Goal: Information Seeking & Learning: Check status

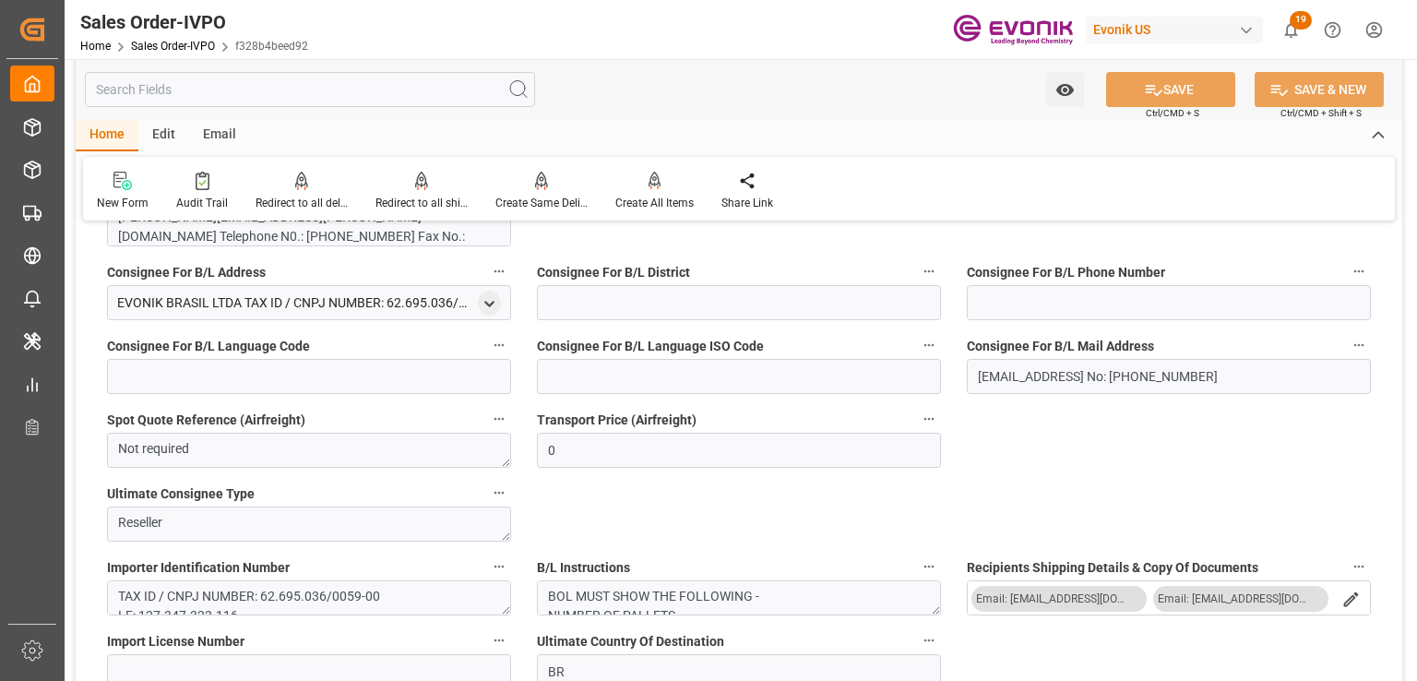
scroll to position [1476, 0]
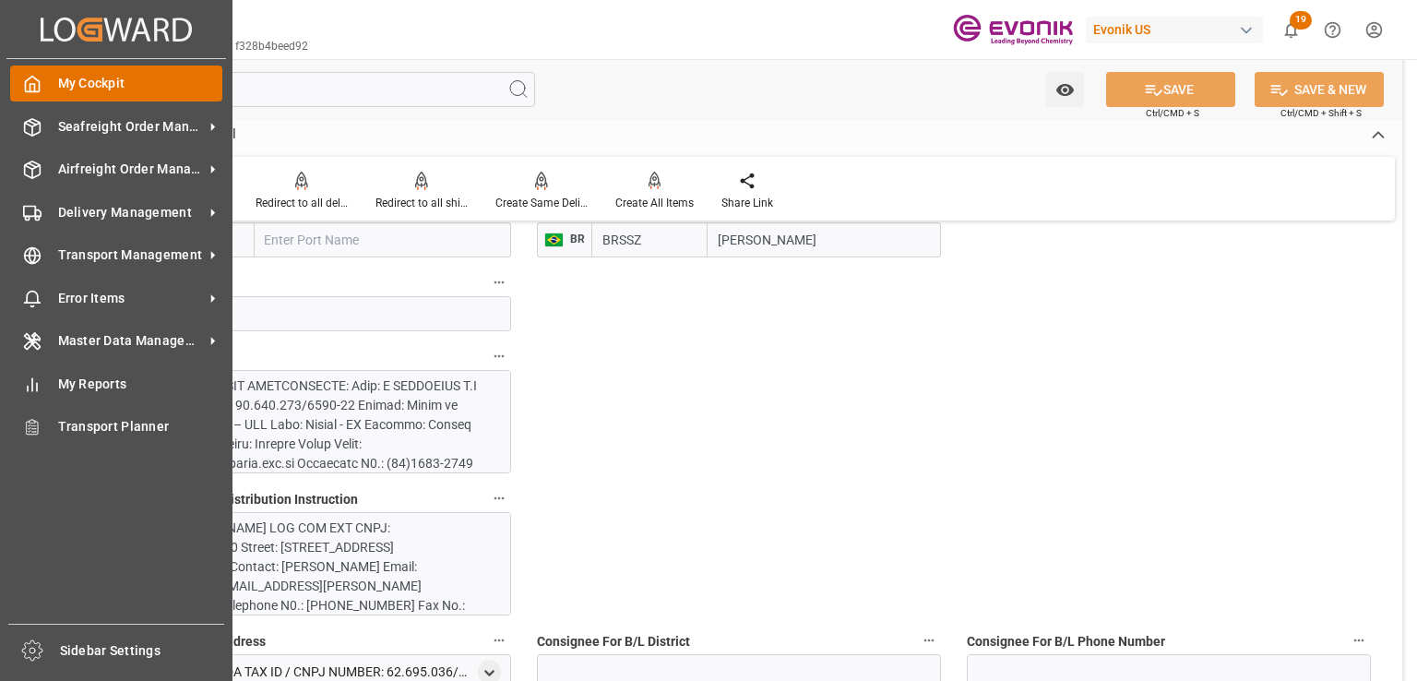
click at [135, 92] on span "My Cockpit" at bounding box center [140, 83] width 165 height 19
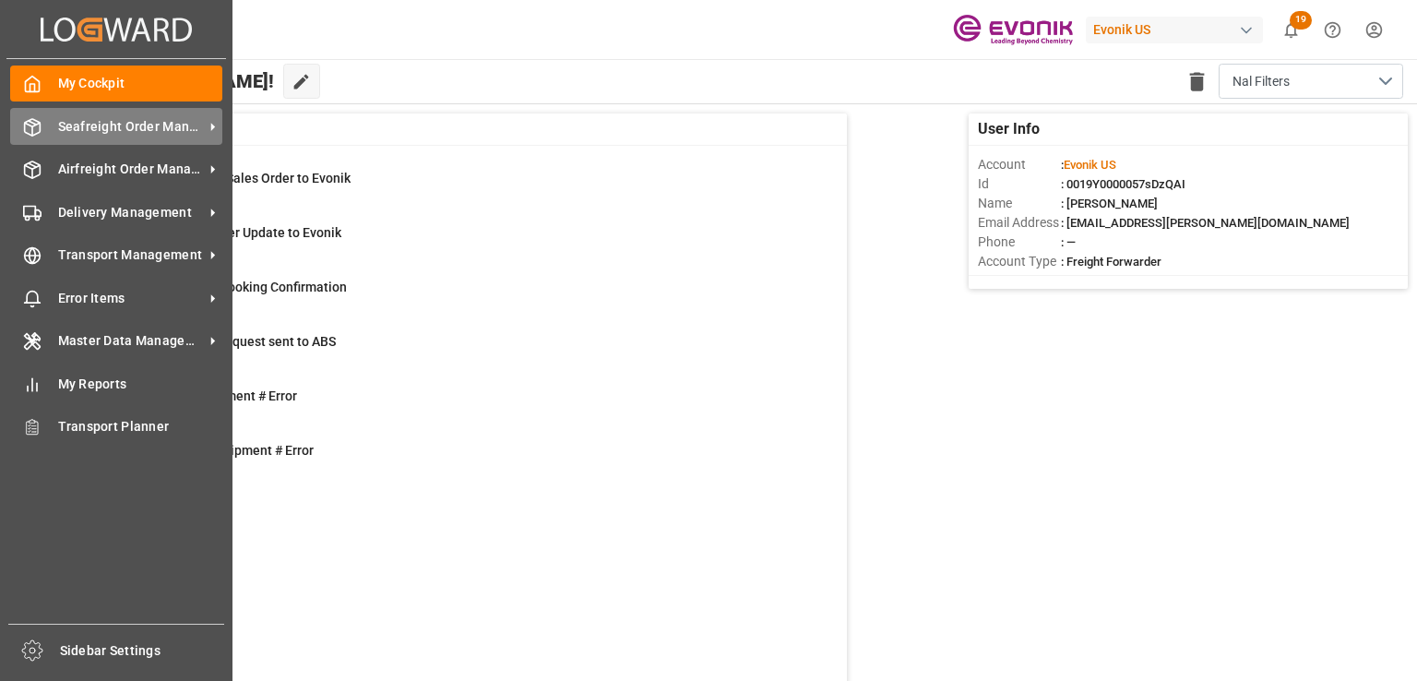
click at [138, 129] on span "Seafreight Order Management" at bounding box center [131, 126] width 146 height 19
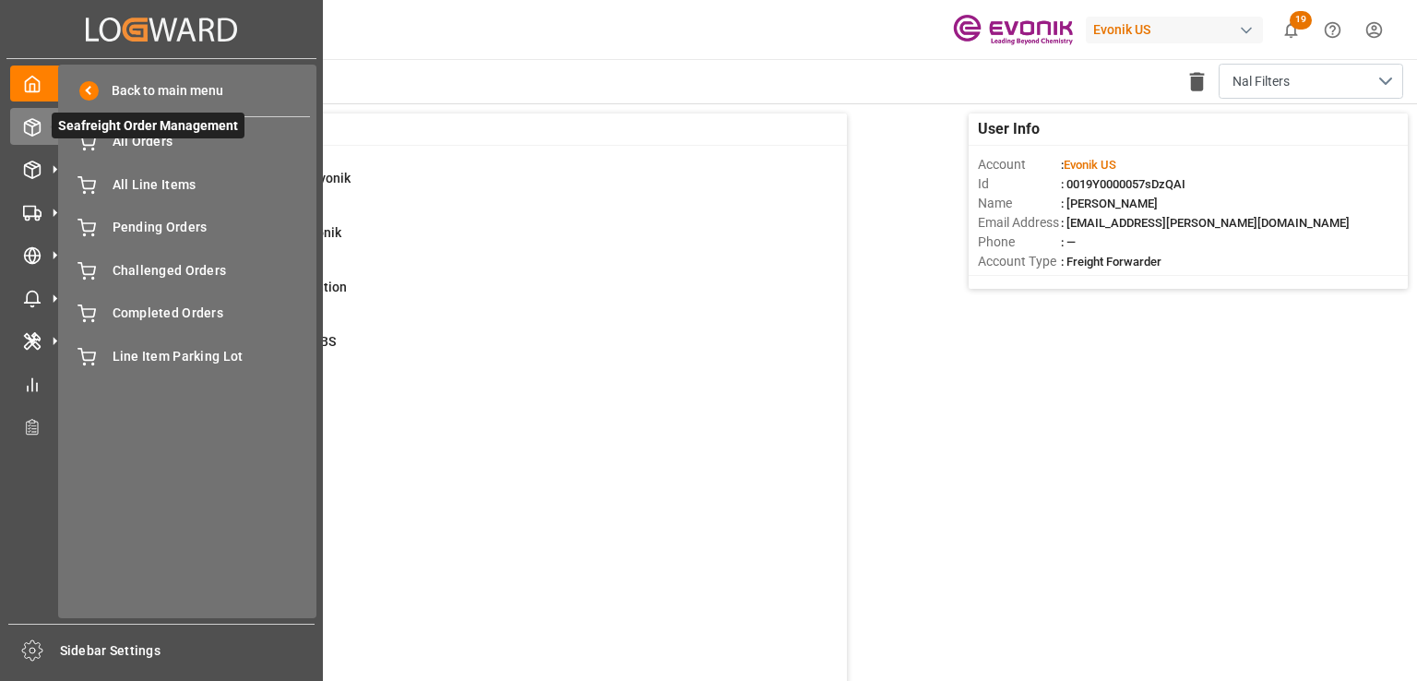
click at [147, 136] on span "Seafreight Order Management" at bounding box center [148, 126] width 193 height 26
click at [127, 143] on span "All Orders" at bounding box center [212, 141] width 198 height 19
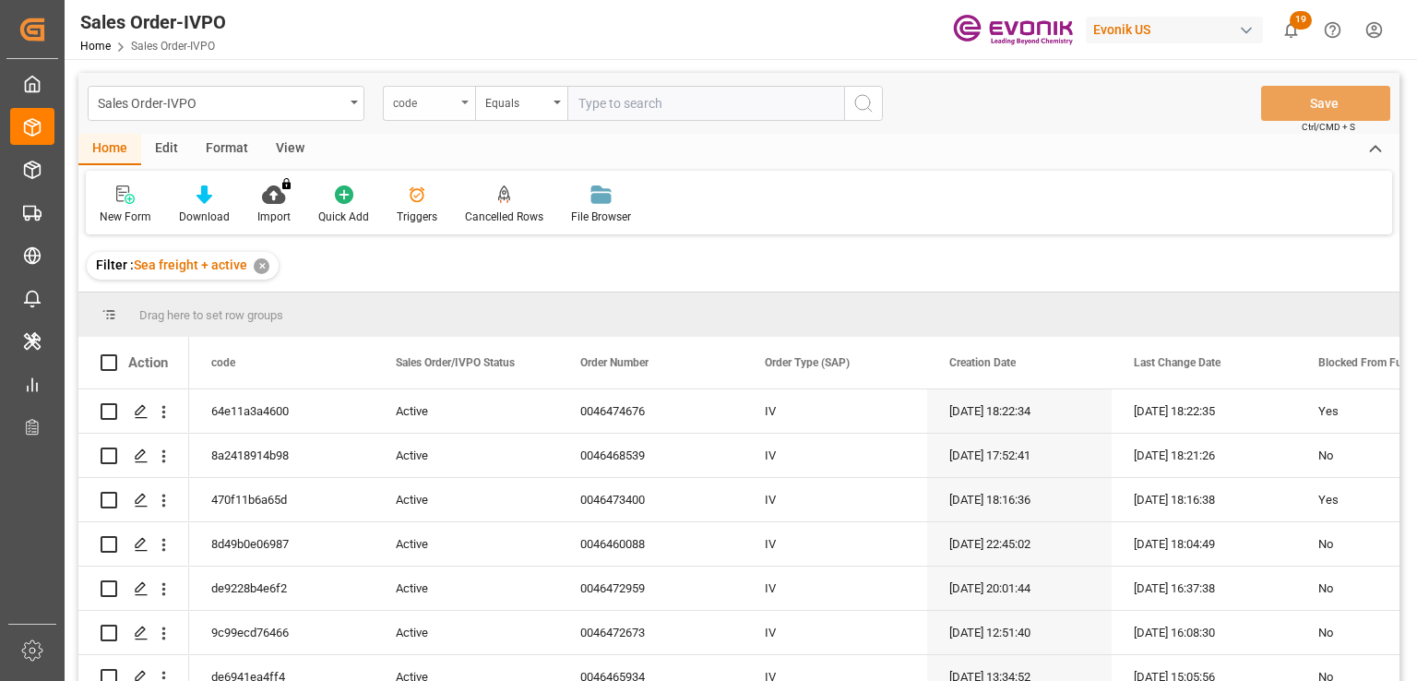
click at [410, 106] on div "code" at bounding box center [424, 100] width 63 height 21
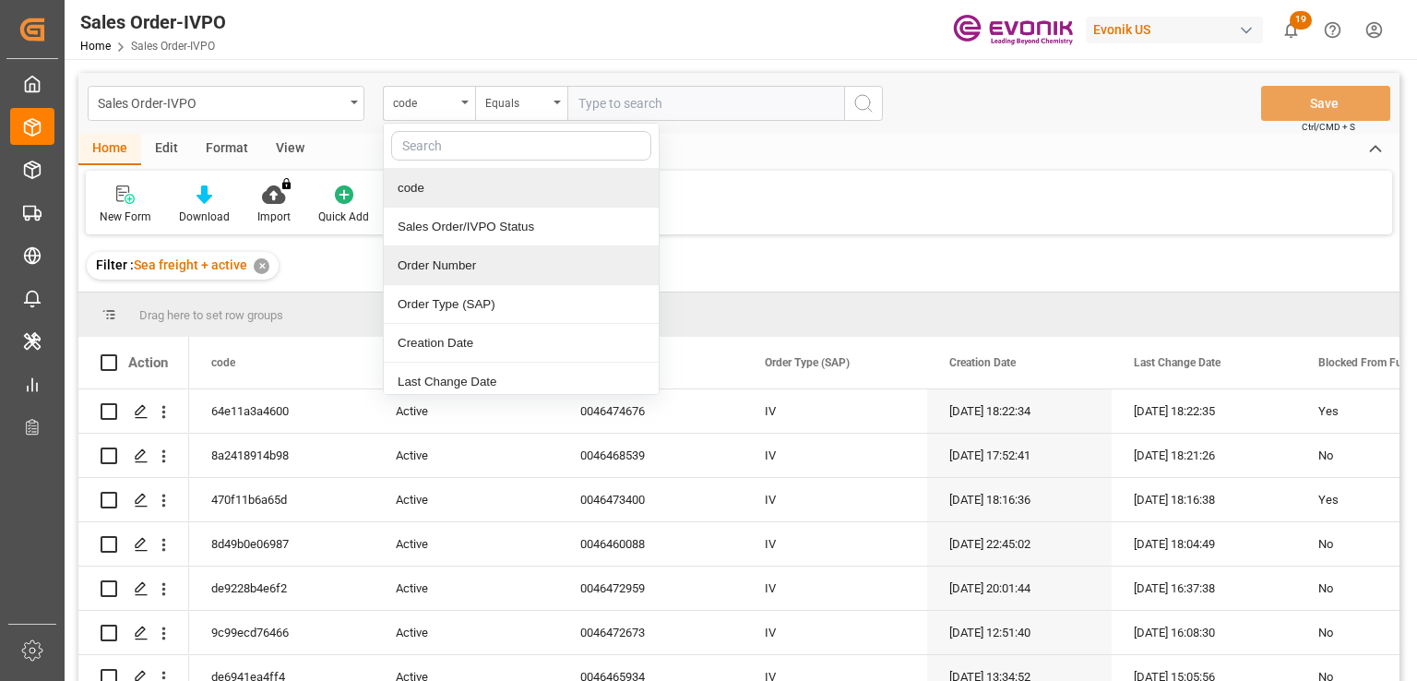
click at [439, 265] on div "Order Number" at bounding box center [521, 265] width 275 height 39
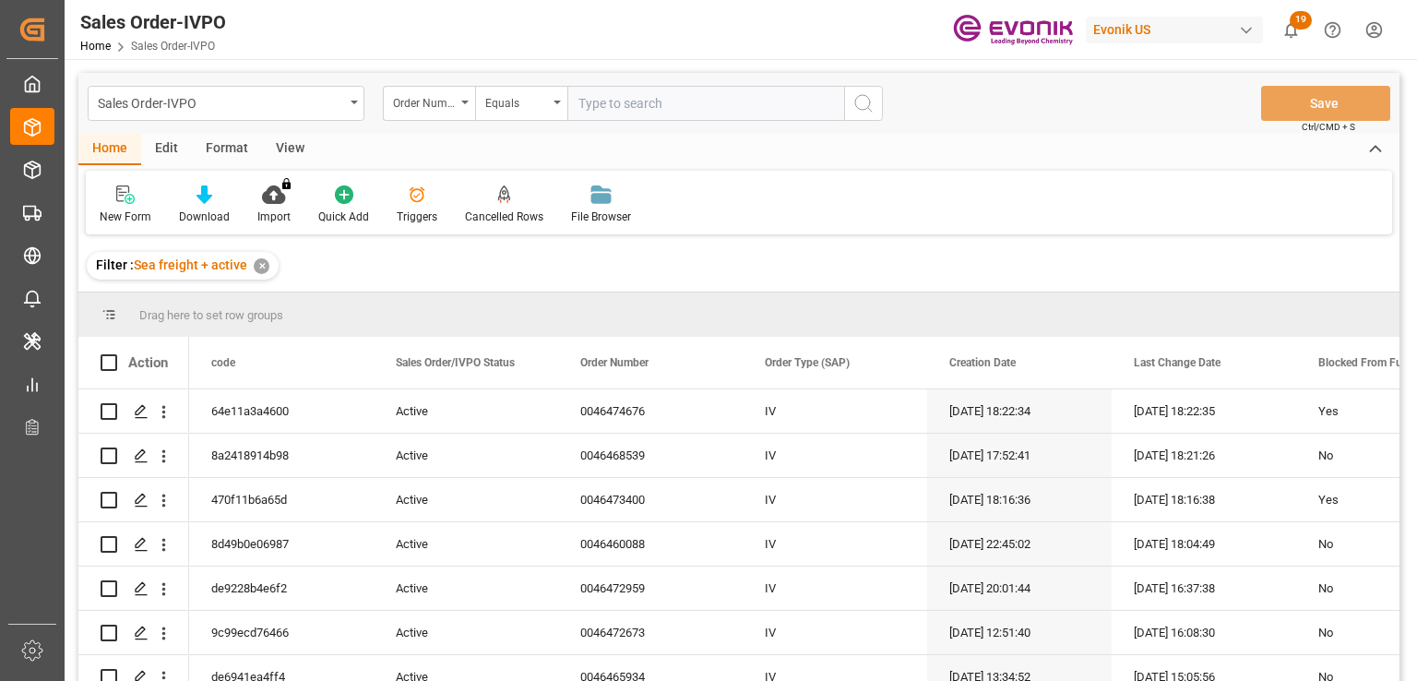
click at [596, 104] on input "text" at bounding box center [705, 103] width 277 height 35
paste input "2007119820"
type input "2007119820"
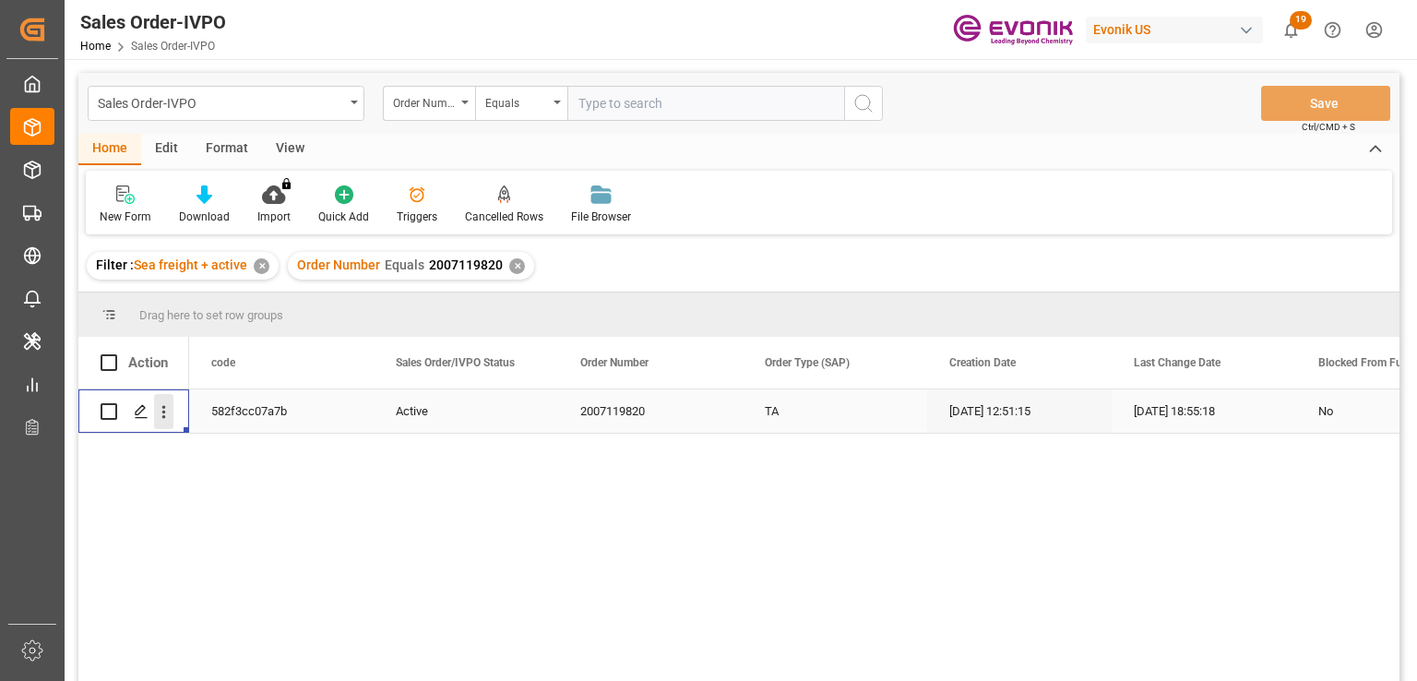
click at [162, 414] on icon "open menu" at bounding box center [163, 411] width 19 height 19
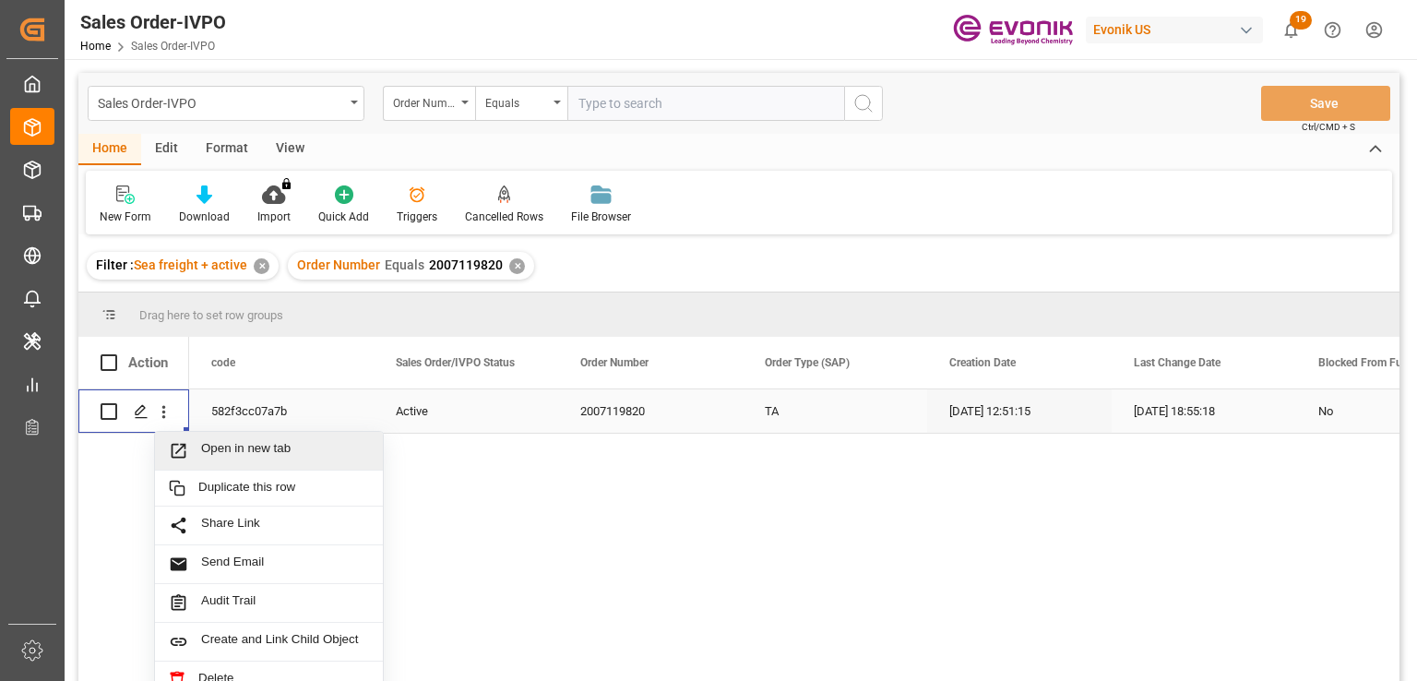
click at [256, 452] on span "Open in new tab" at bounding box center [285, 450] width 168 height 19
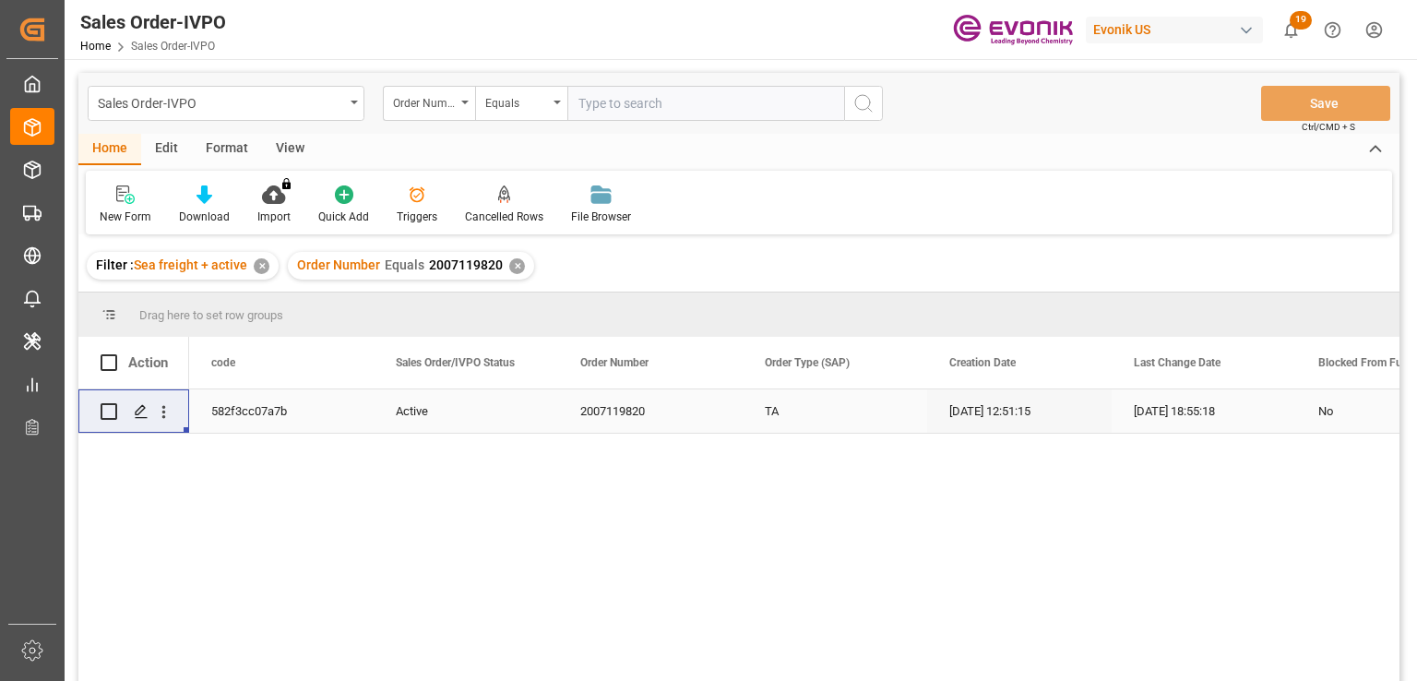
click at [516, 266] on div "✕" at bounding box center [517, 266] width 16 height 16
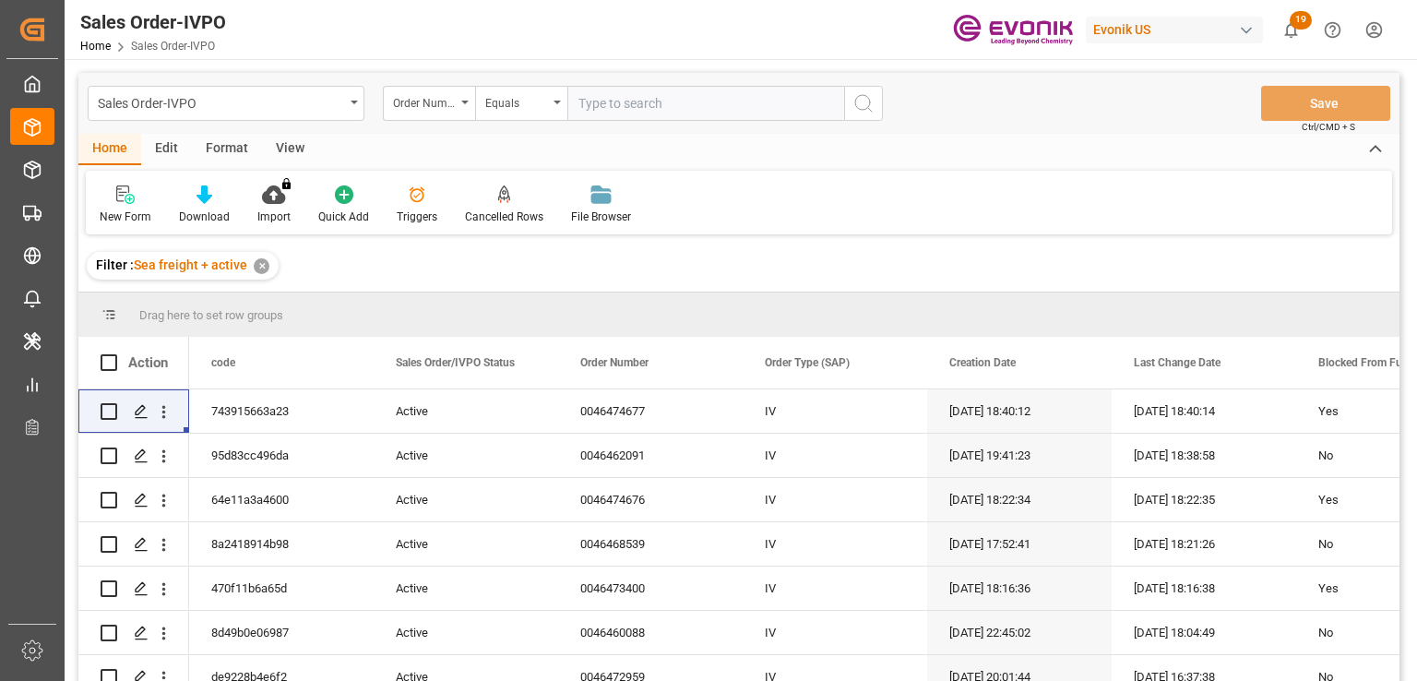
click at [664, 108] on input "text" at bounding box center [705, 103] width 277 height 35
paste input "0046468071"
type input "0046468071"
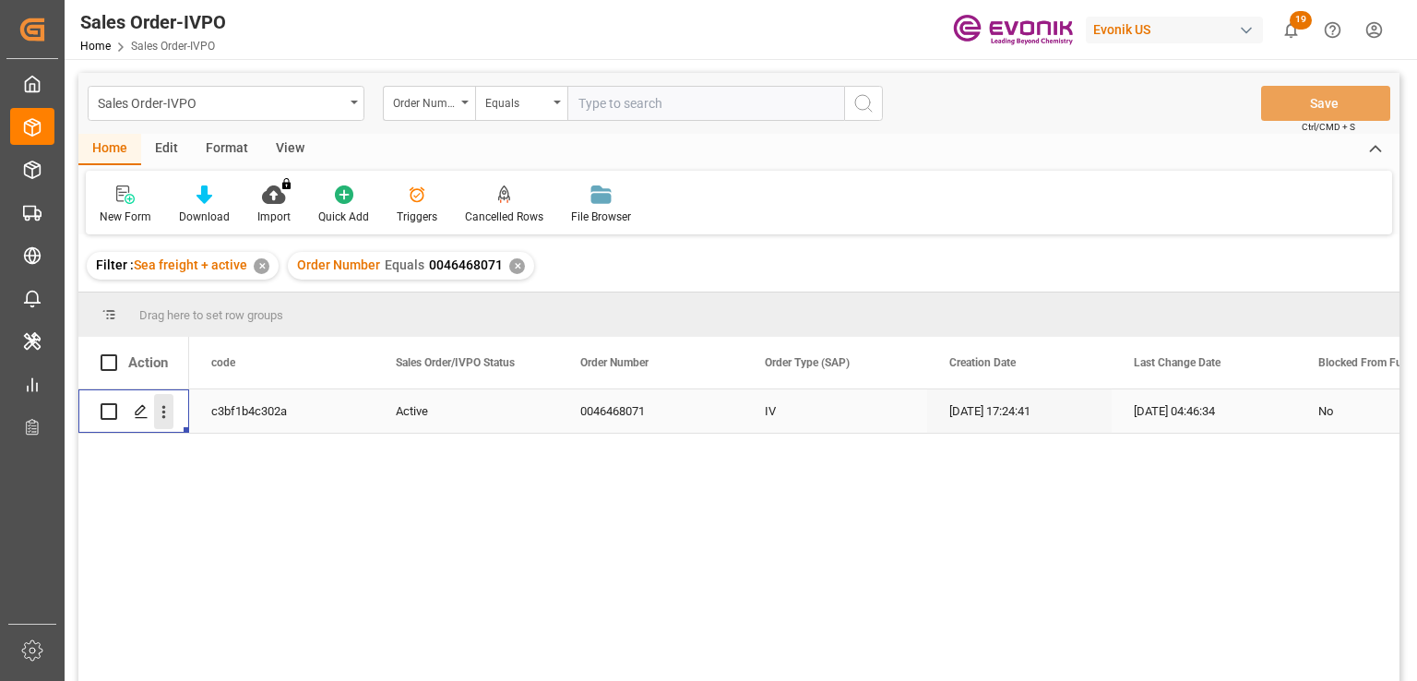
click at [166, 406] on icon "open menu" at bounding box center [163, 411] width 19 height 19
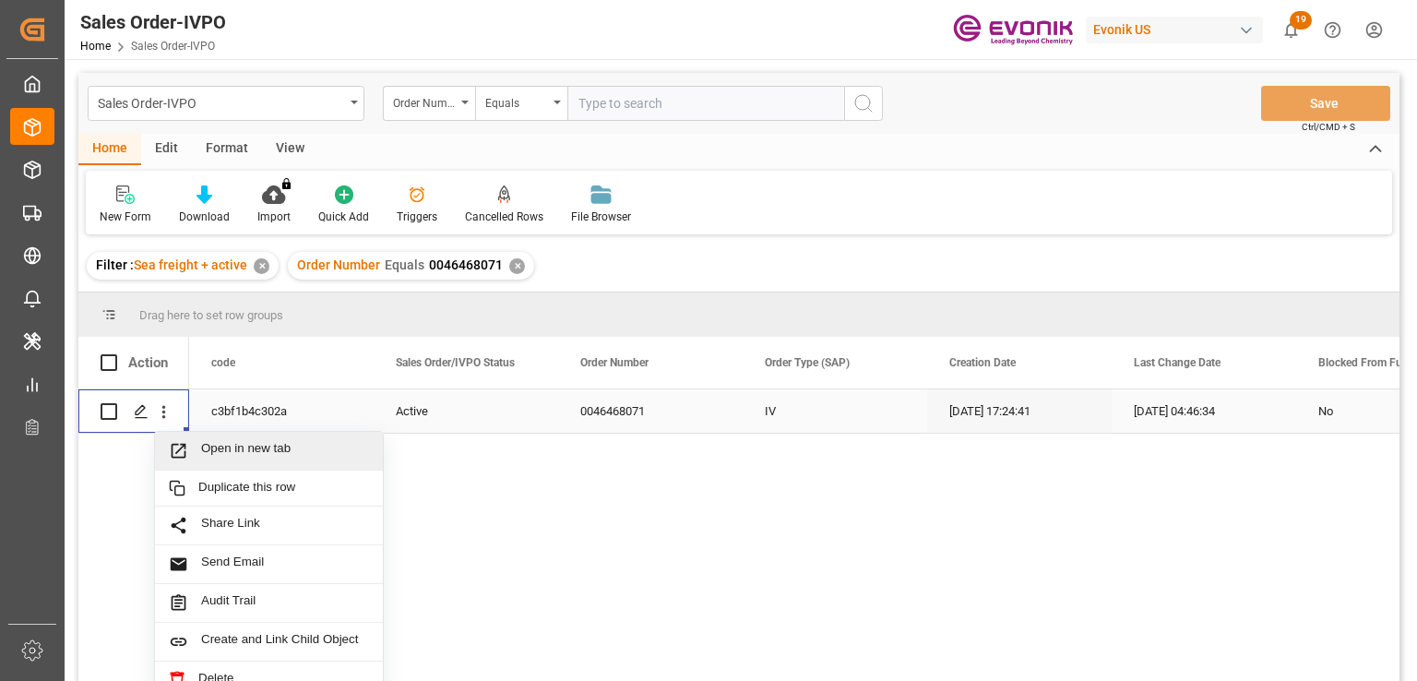
click at [291, 447] on span "Open in new tab" at bounding box center [285, 450] width 168 height 19
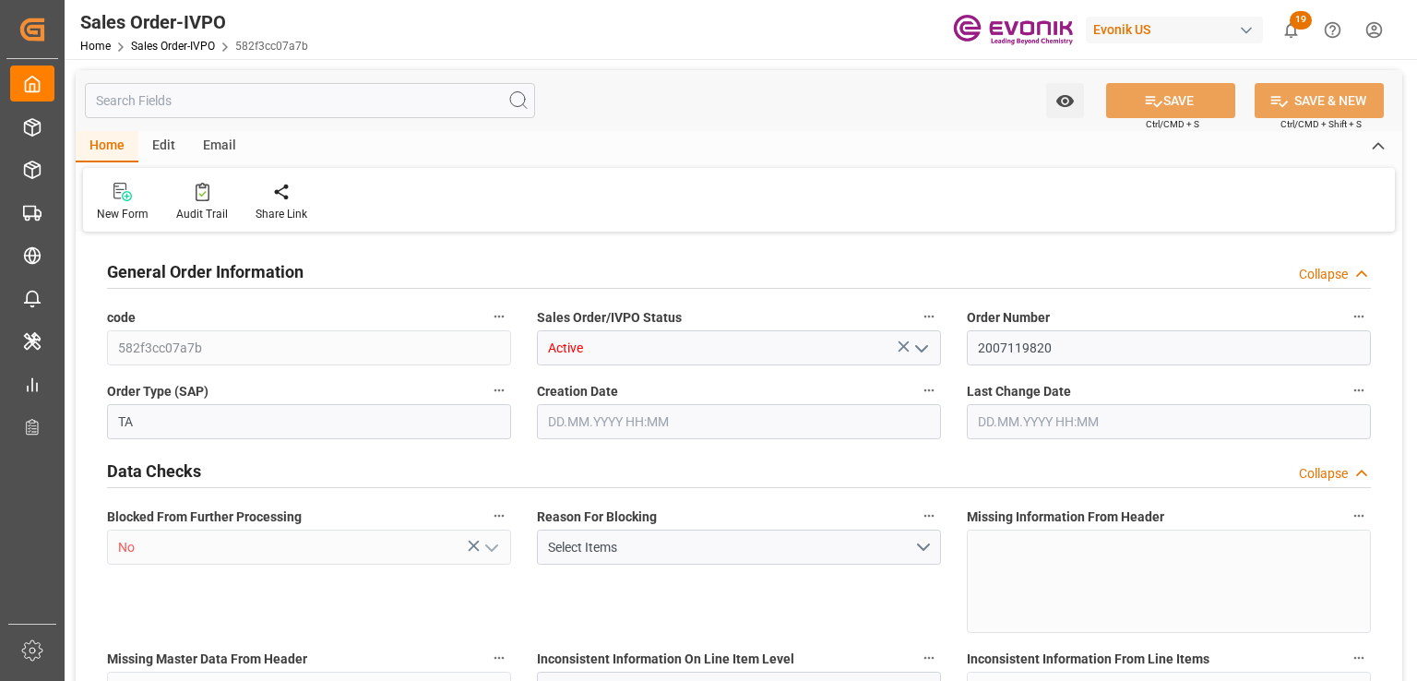
type input "NZAKL"
type input "0"
type input "1"
type input "3650.8"
type input "22.08.2025 12:51"
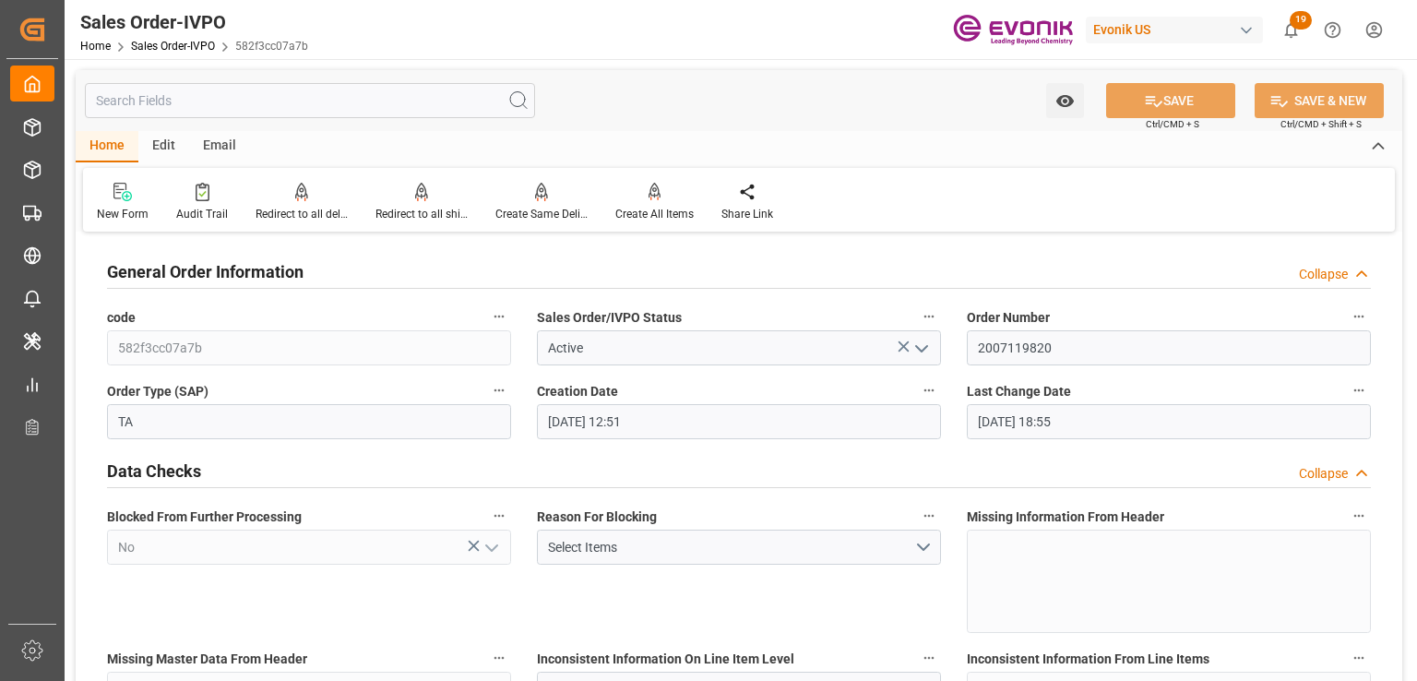
type input "29.08.2025 18:55"
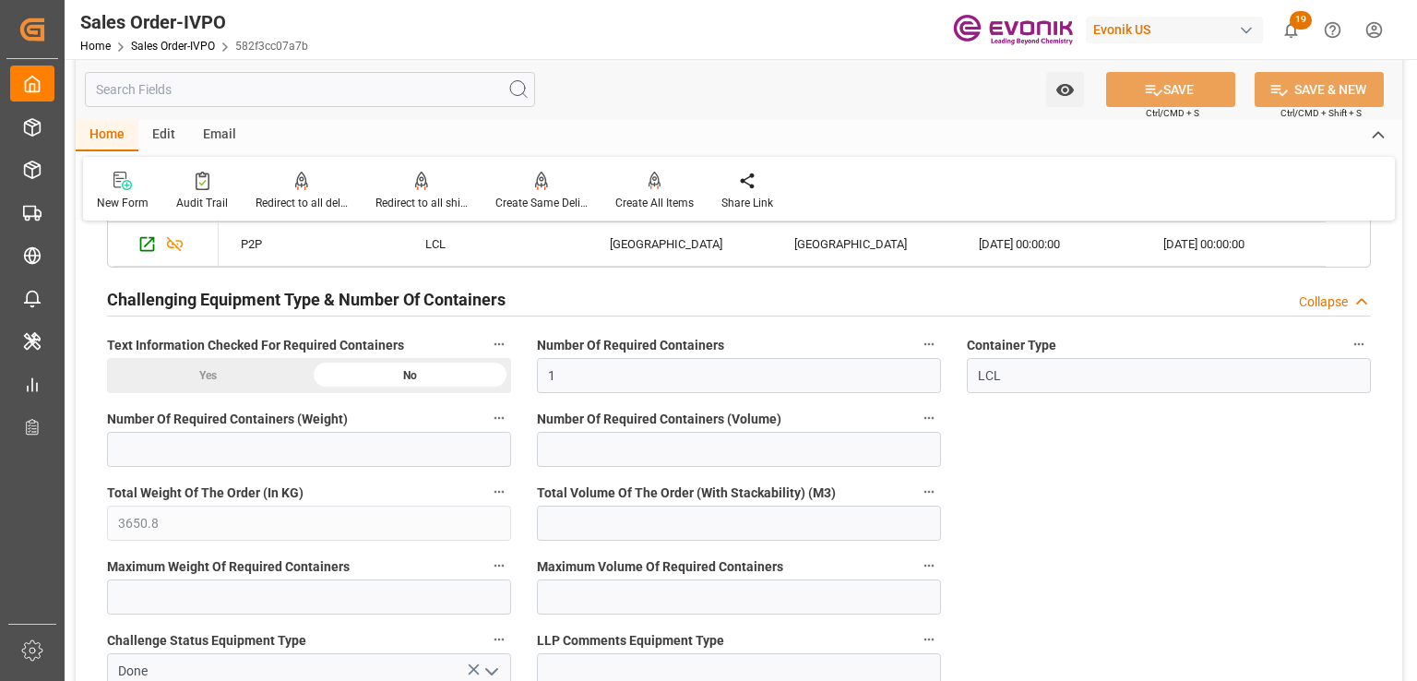
scroll to position [4058, 0]
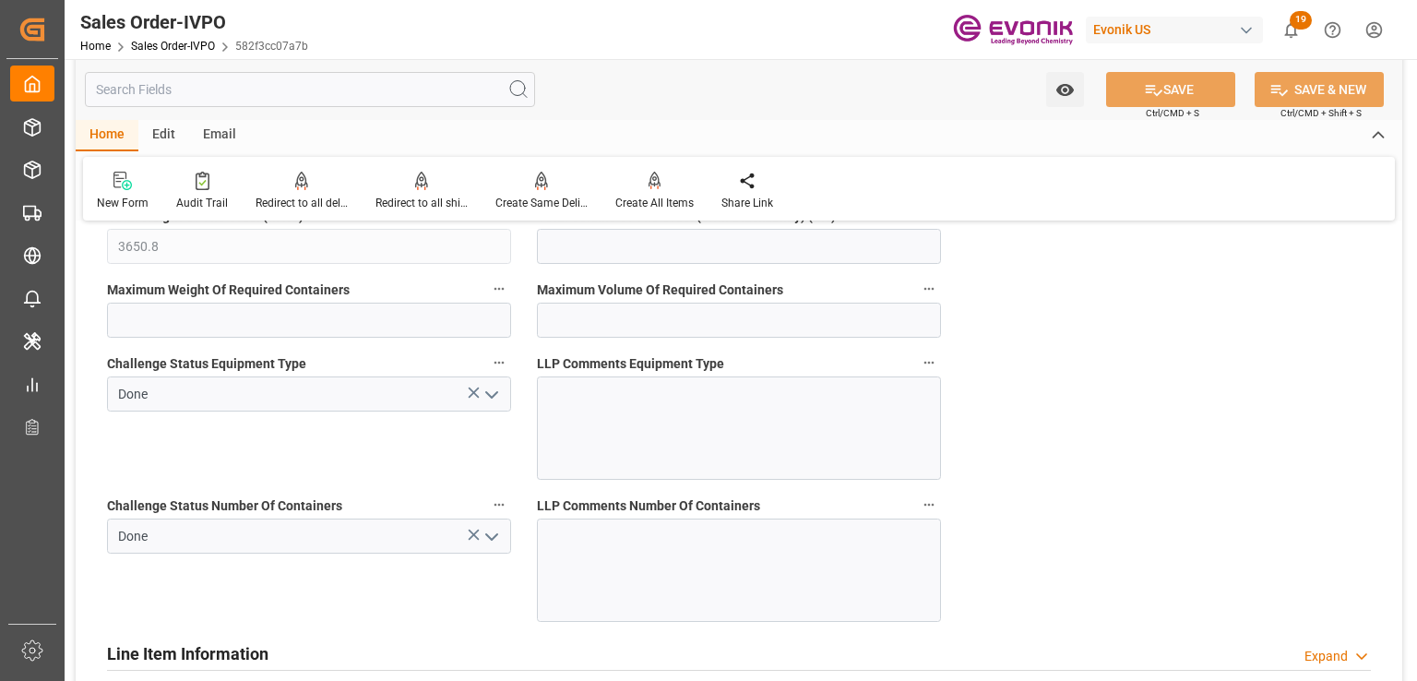
click at [232, 89] on input "text" at bounding box center [310, 89] width 450 height 35
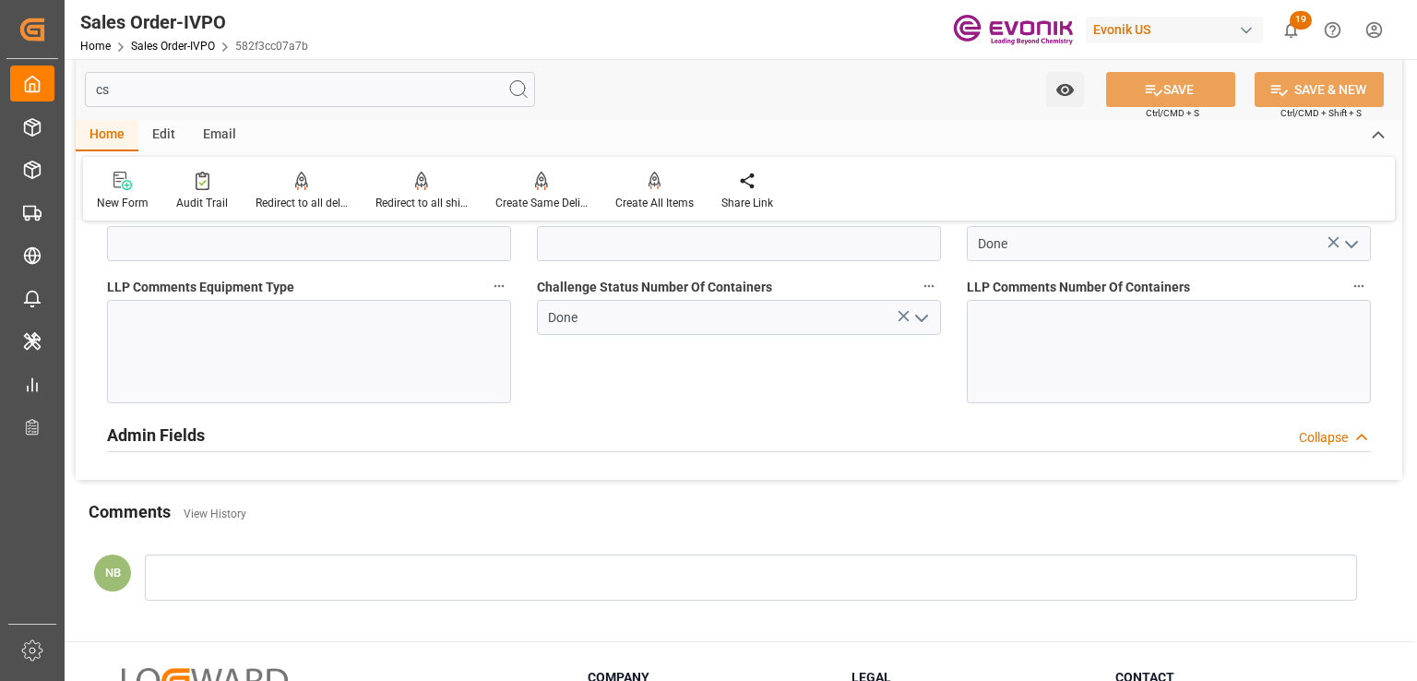
scroll to position [199, 0]
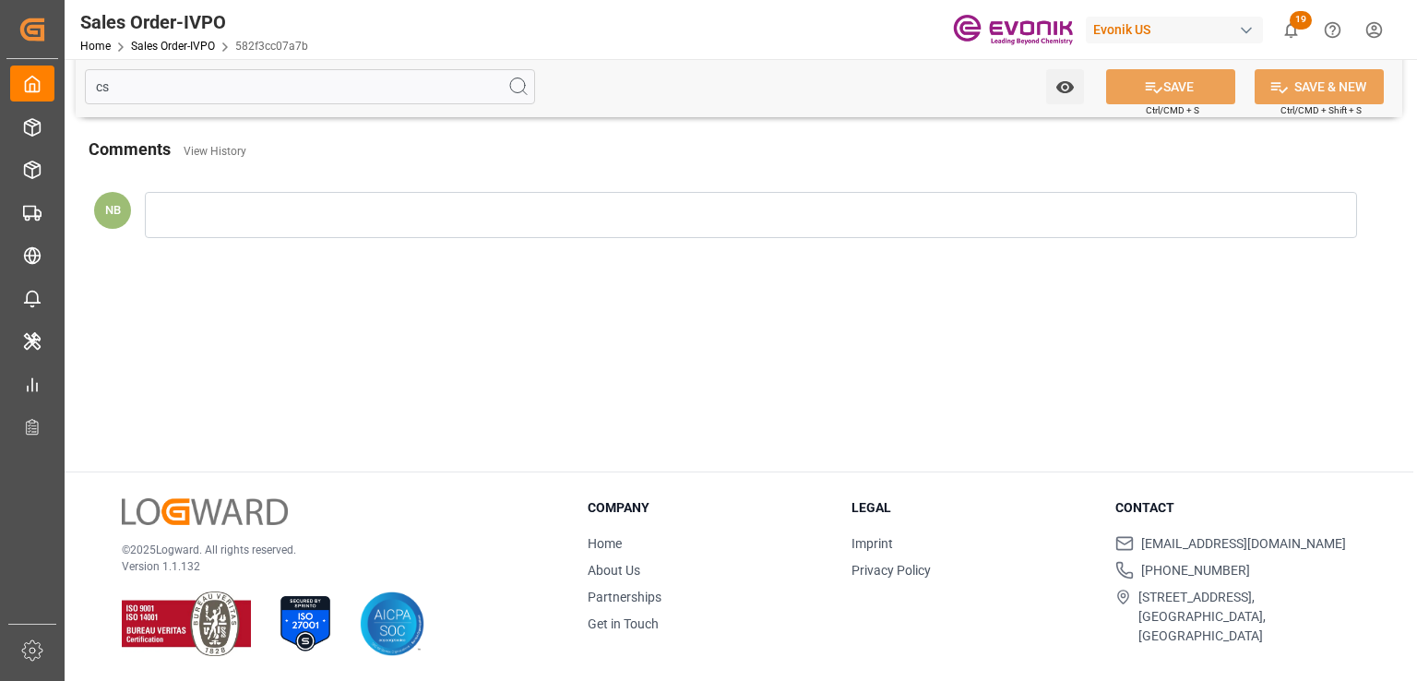
type input "c"
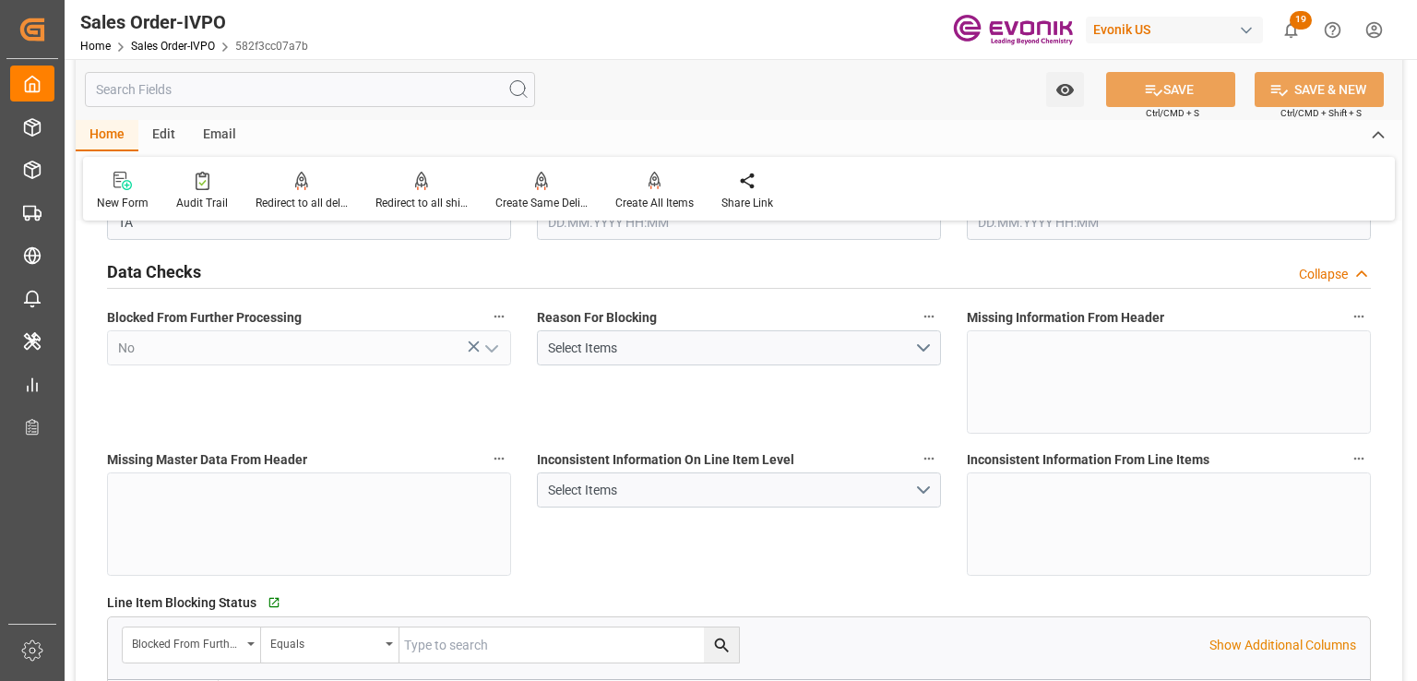
type input "22.08.2025 12:51"
type input "29.08.2025 18:55"
type input "3650.8"
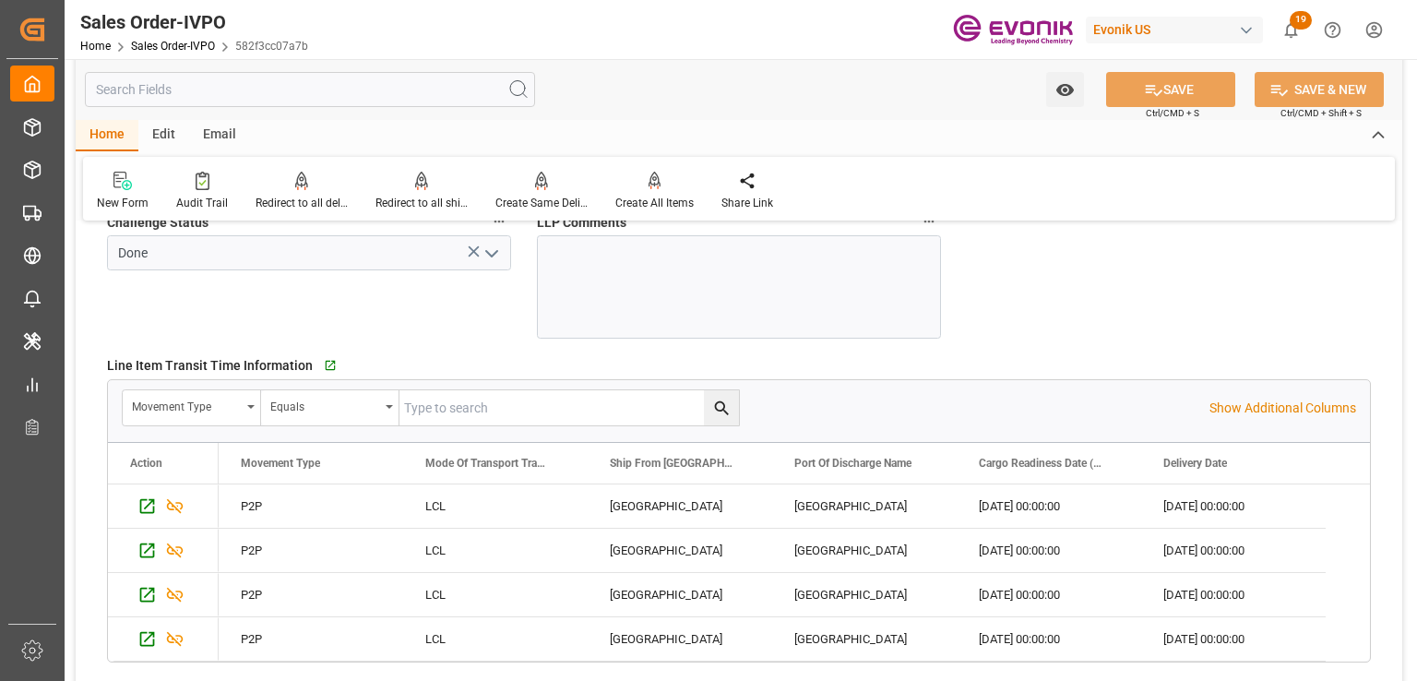
scroll to position [3018, 0]
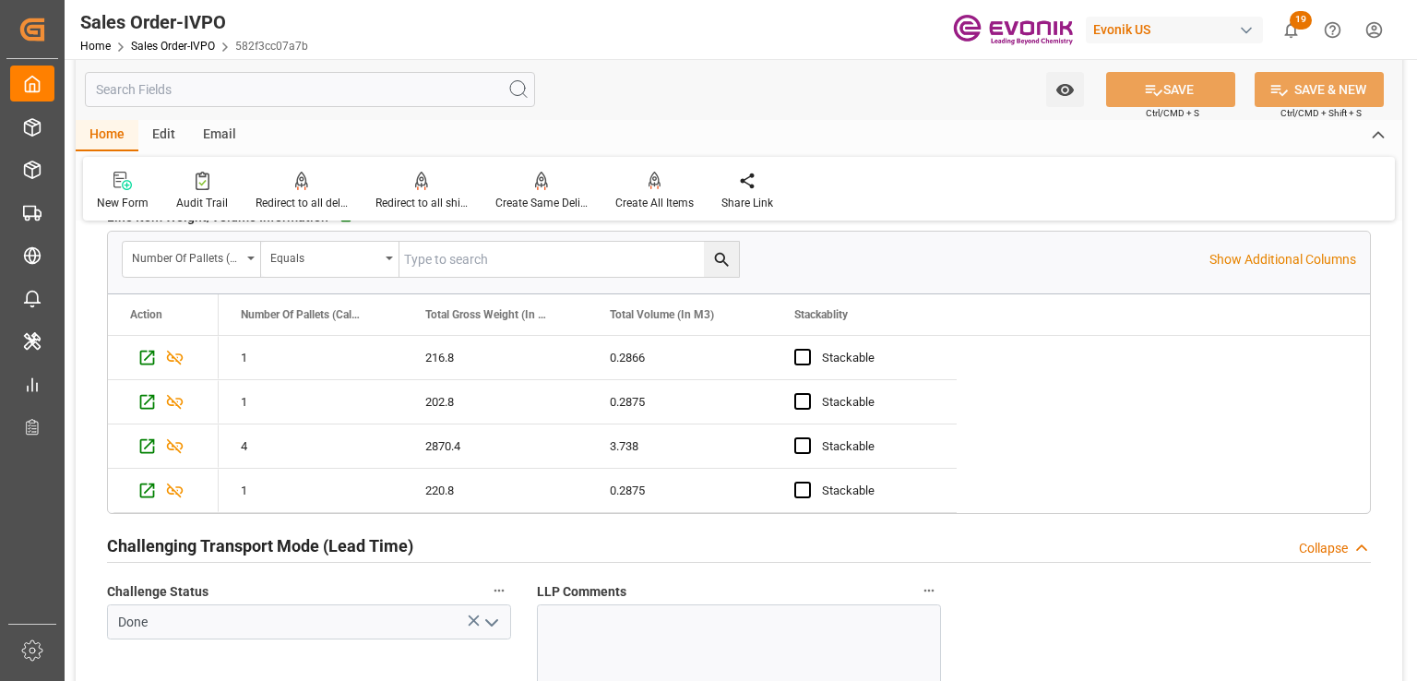
click at [125, 92] on input "text" at bounding box center [310, 89] width 450 height 35
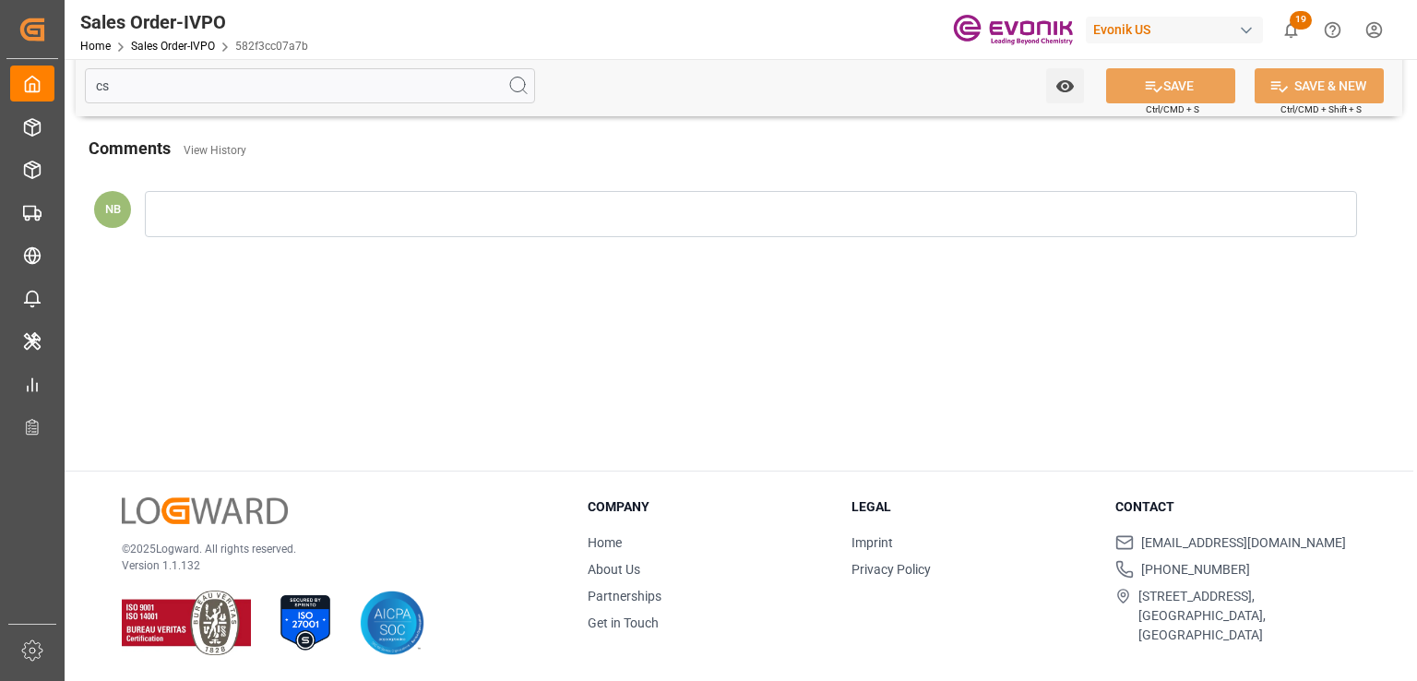
scroll to position [199, 0]
type input "c"
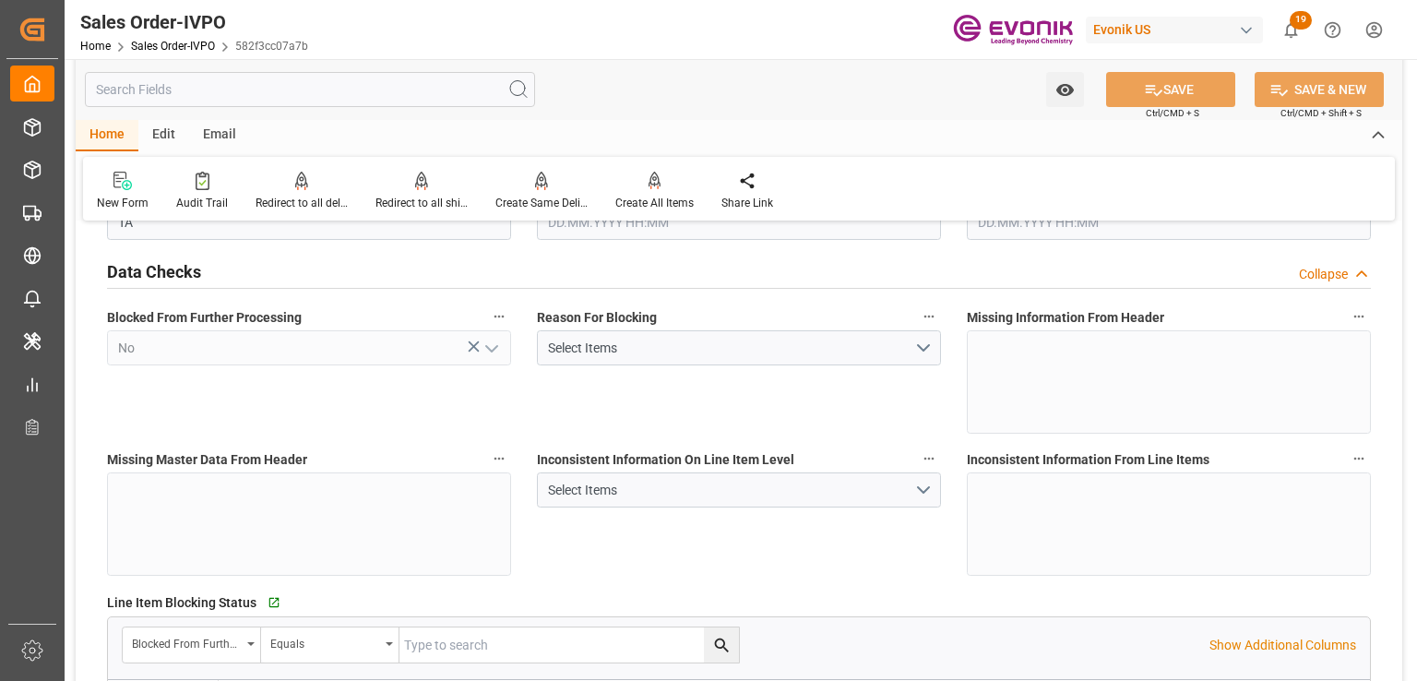
type input "22.08.2025 12:51"
type input "29.08.2025 18:55"
type input "3650.8"
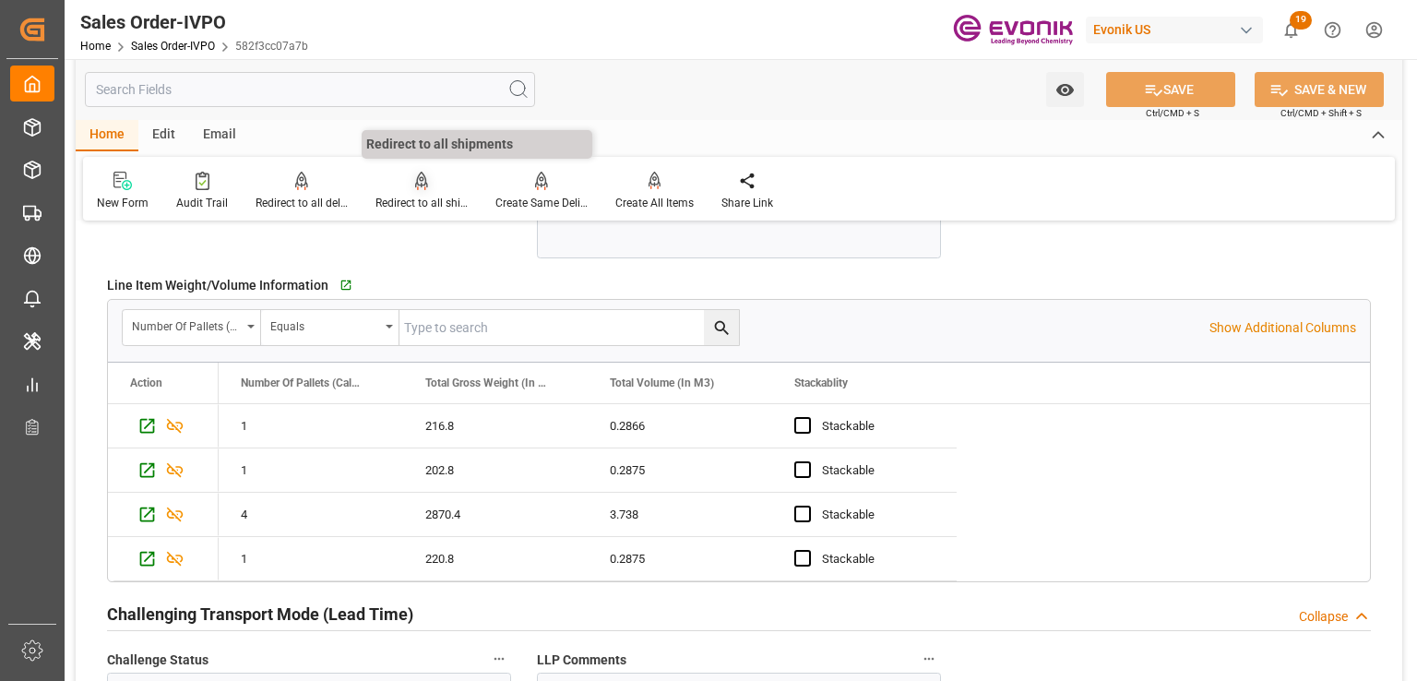
click at [415, 188] on icon at bounding box center [421, 181] width 13 height 18
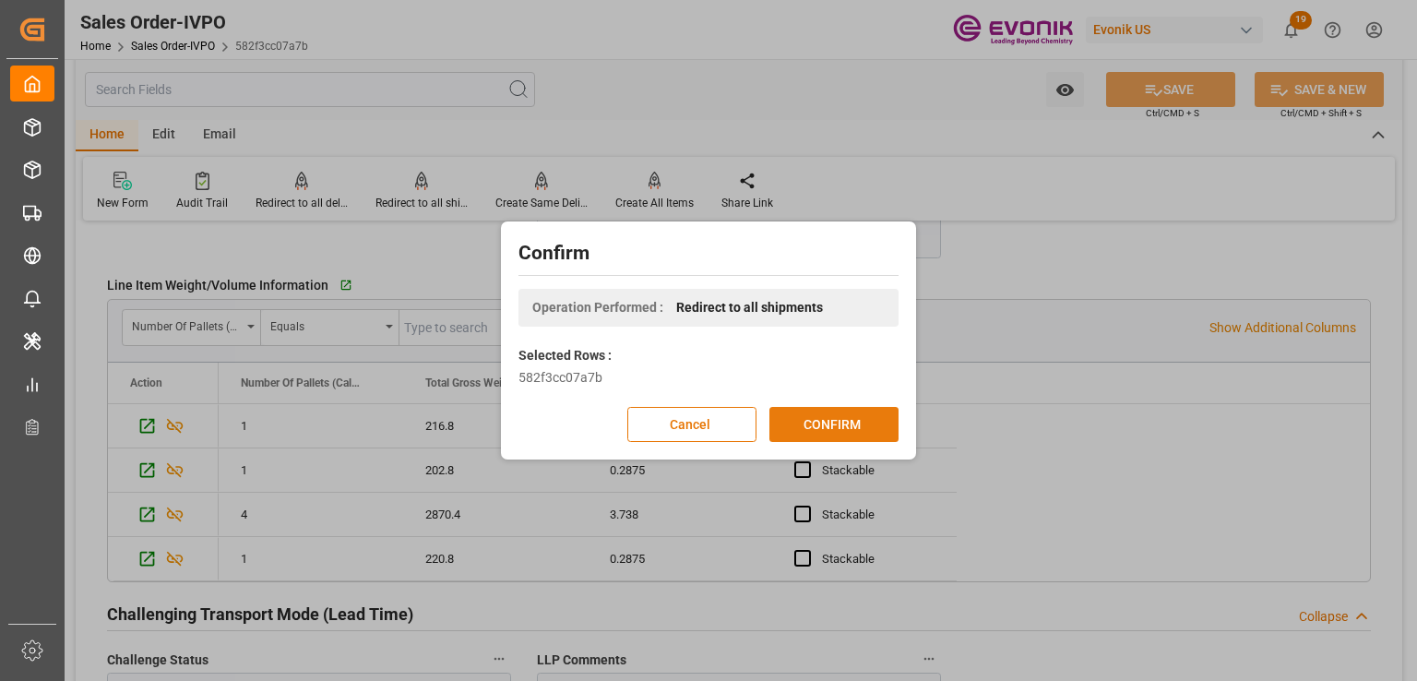
click at [833, 423] on button "CONFIRM" at bounding box center [833, 424] width 129 height 35
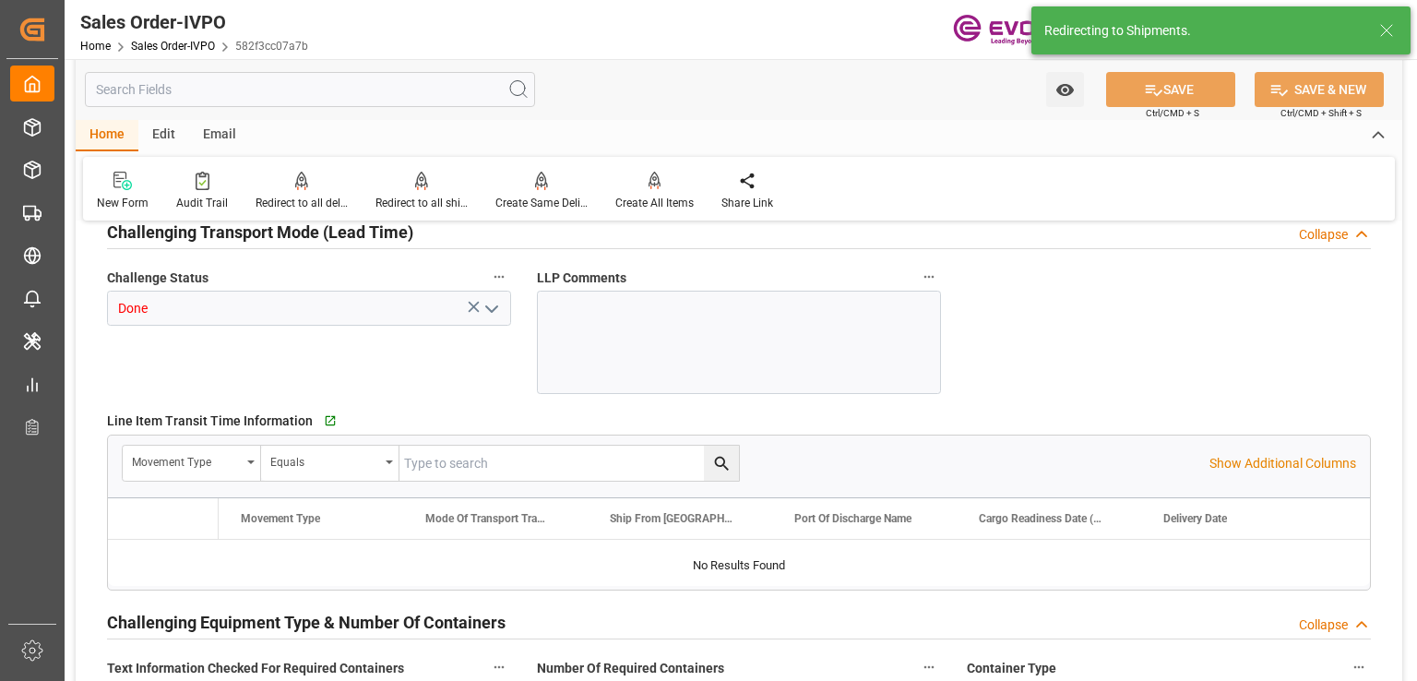
type input "NZAKL"
type input "0"
type input "1"
type input "3650.8"
type input "22.08.2025 12:51"
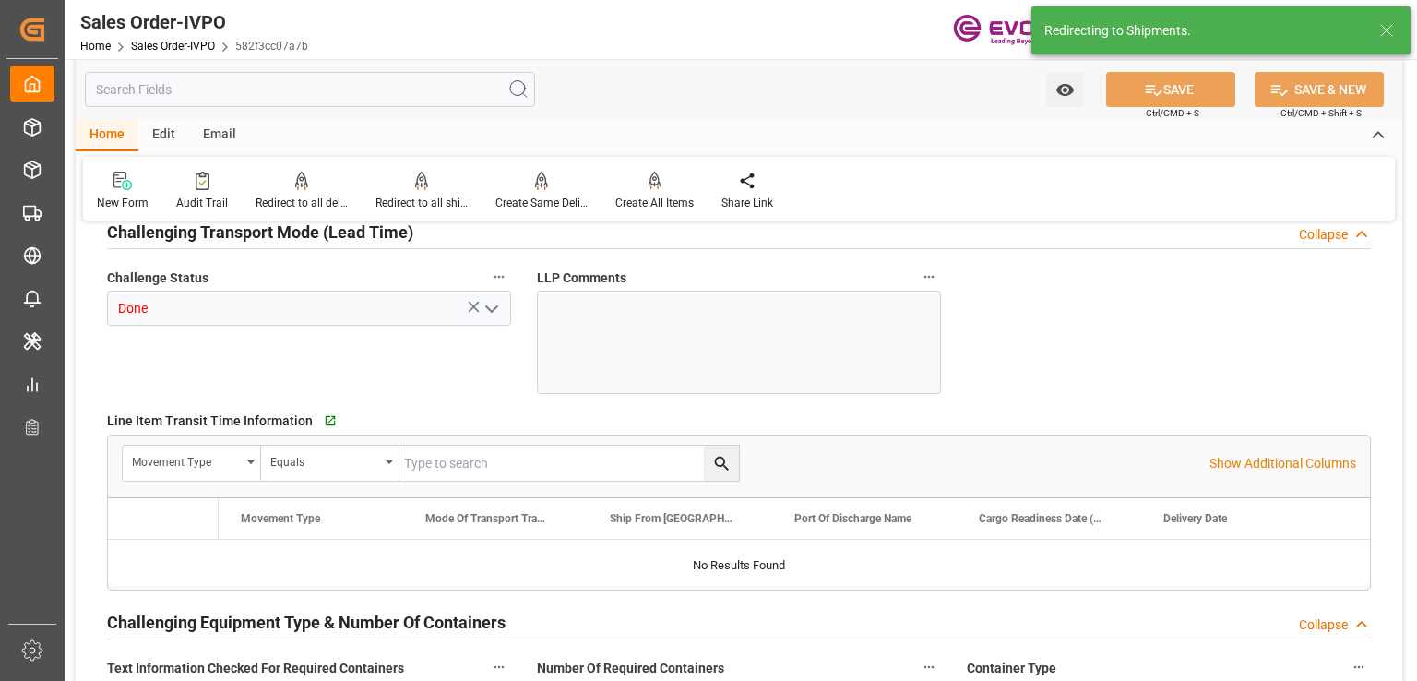
type input "29.08.2025 18:55"
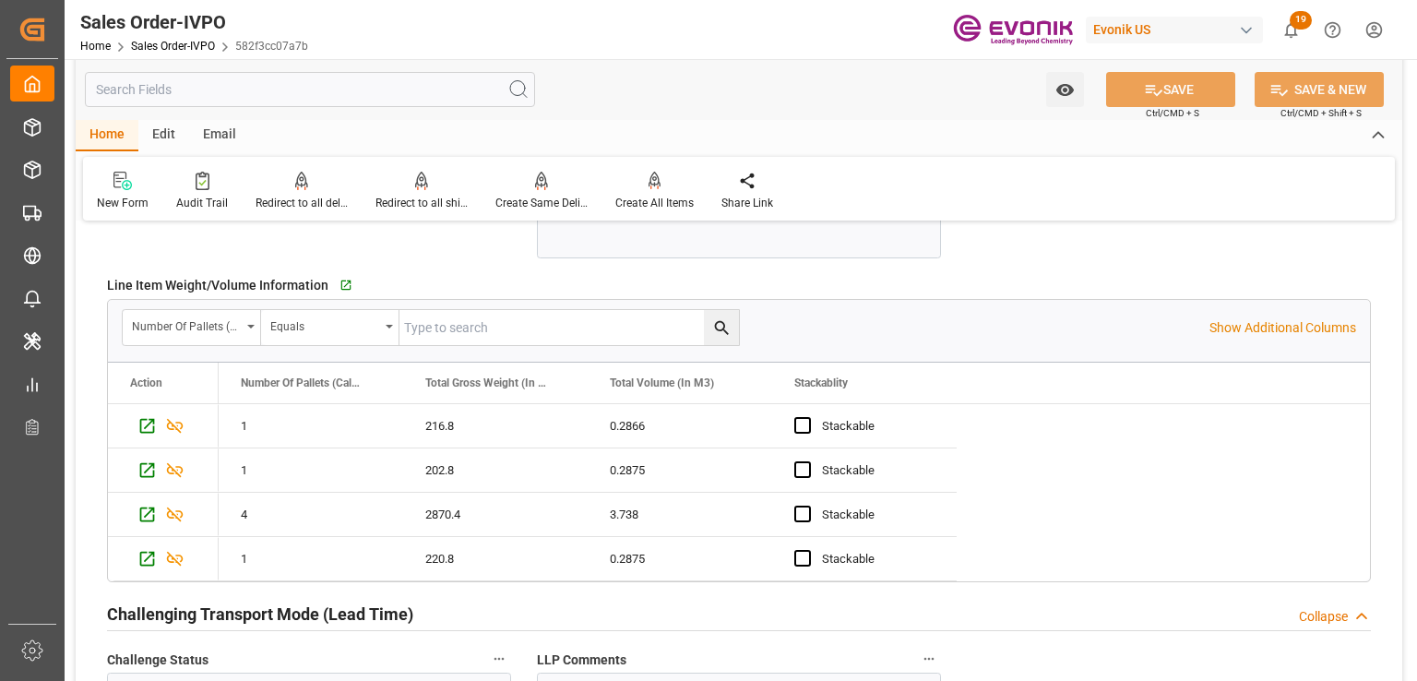
click at [177, 91] on input "text" at bounding box center [310, 89] width 450 height 35
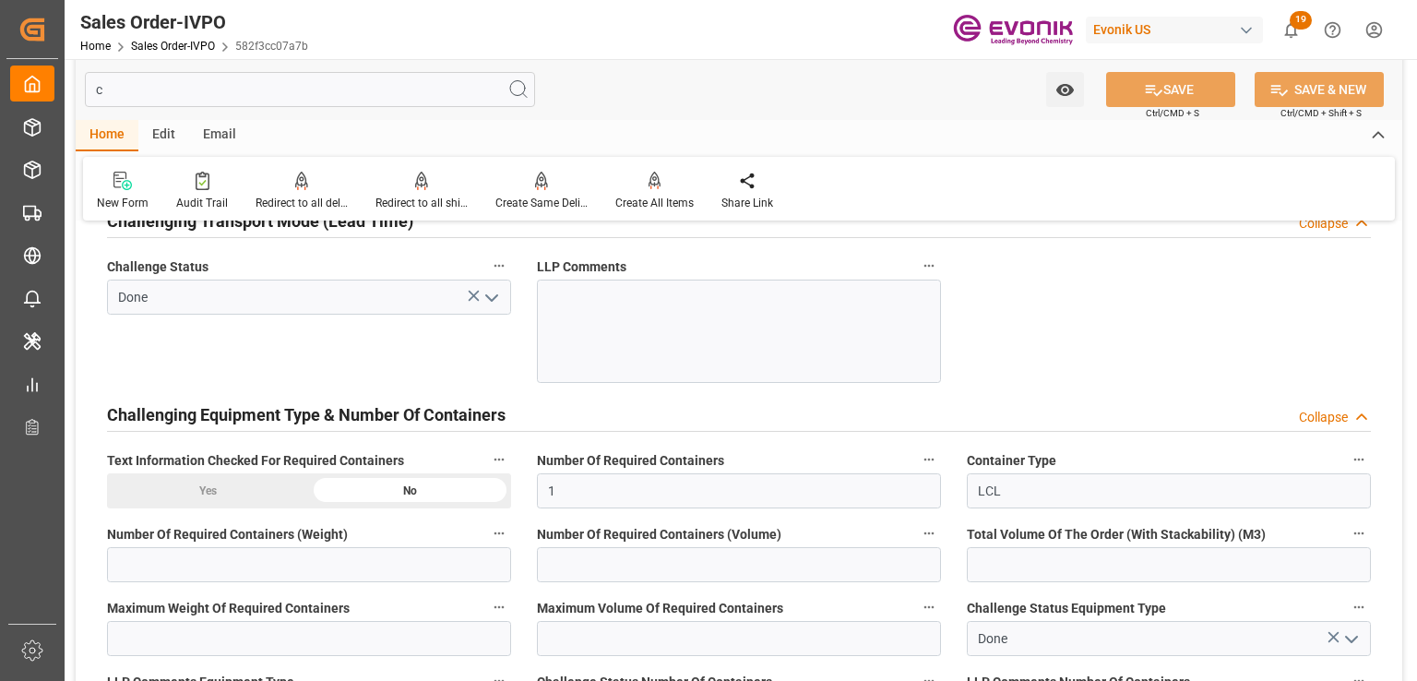
scroll to position [199, 0]
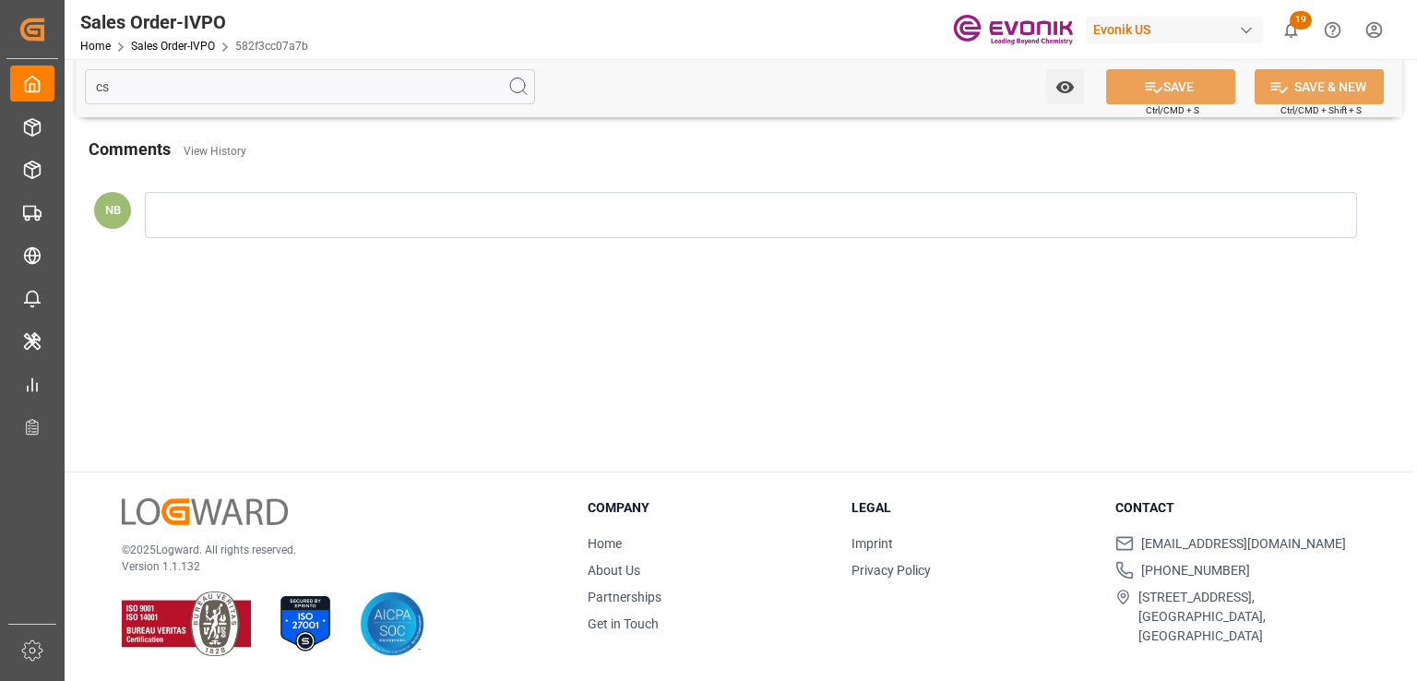
type input "c"
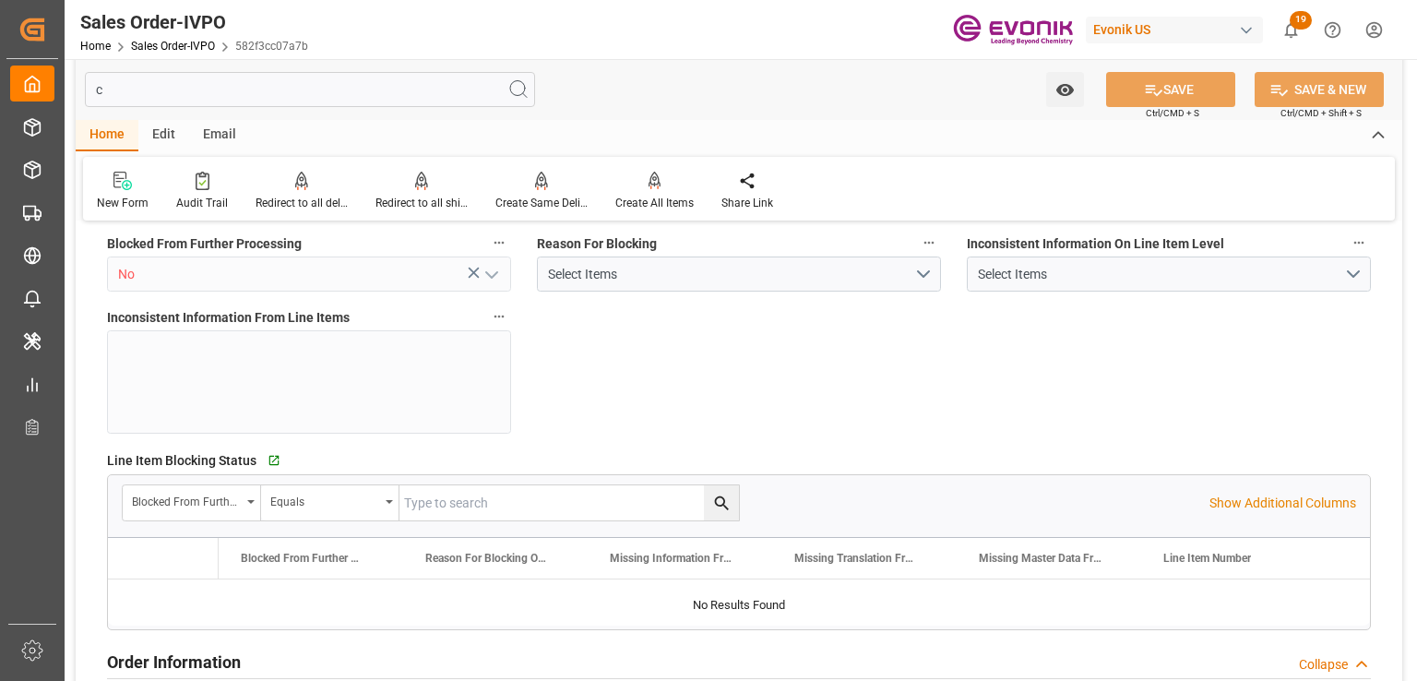
type input "NZAKL"
type input "0"
type input "1"
type input "22.08.2025 12:51"
type input "29.08.2025 18:55"
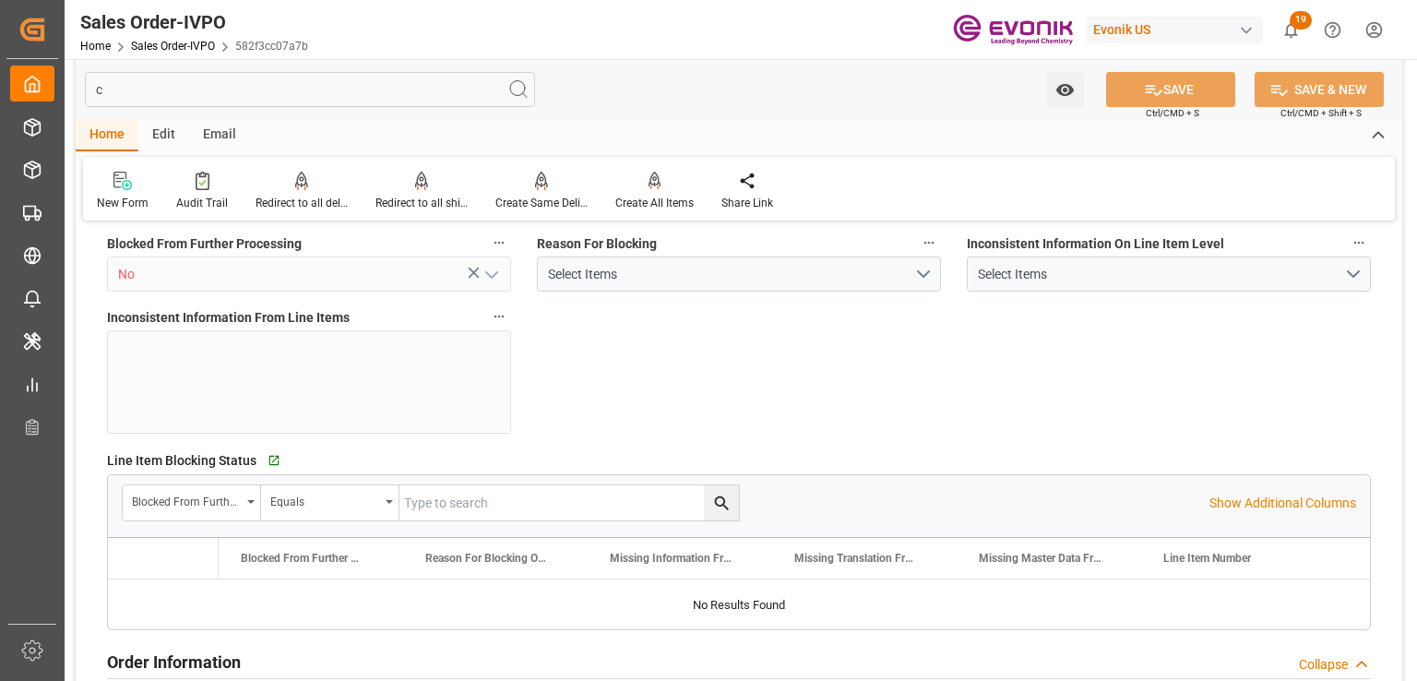
scroll to position [2406, 0]
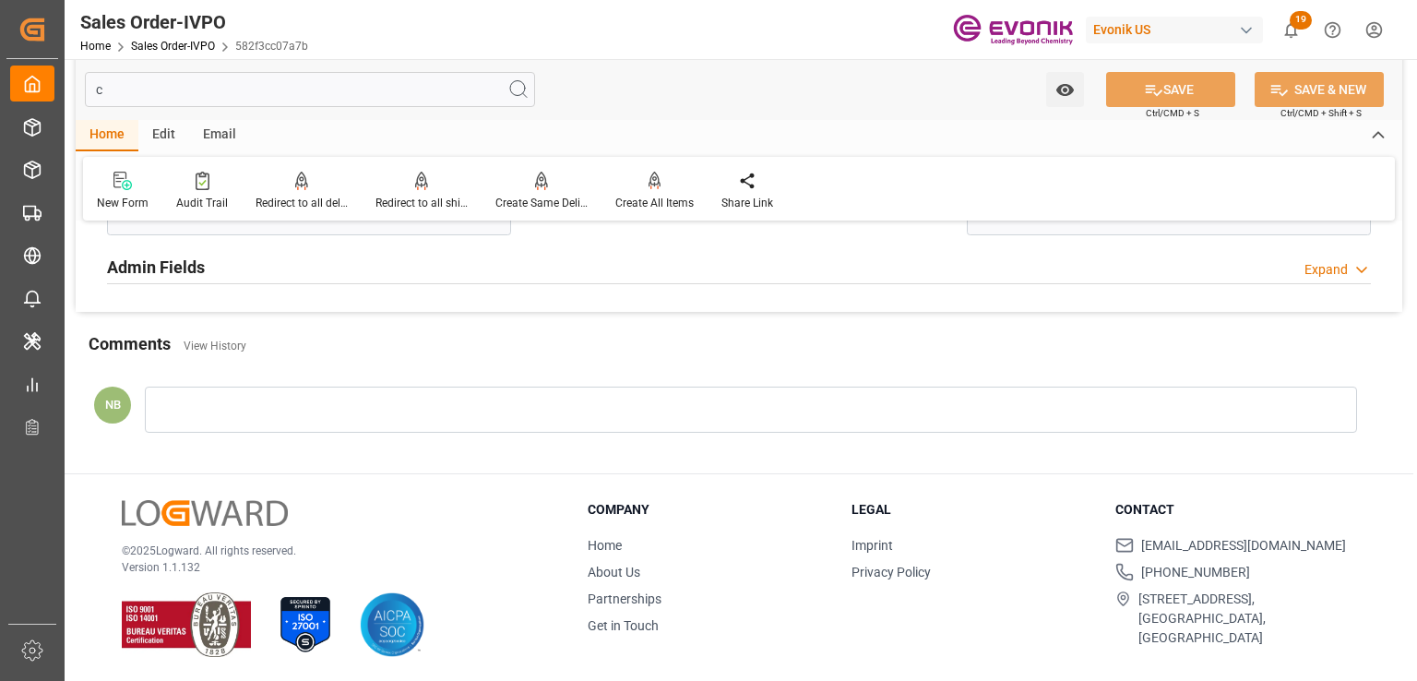
type input "c"
click at [1334, 271] on div "Expand" at bounding box center [1325, 269] width 43 height 19
click at [1330, 268] on div "Collapse" at bounding box center [1323, 269] width 49 height 19
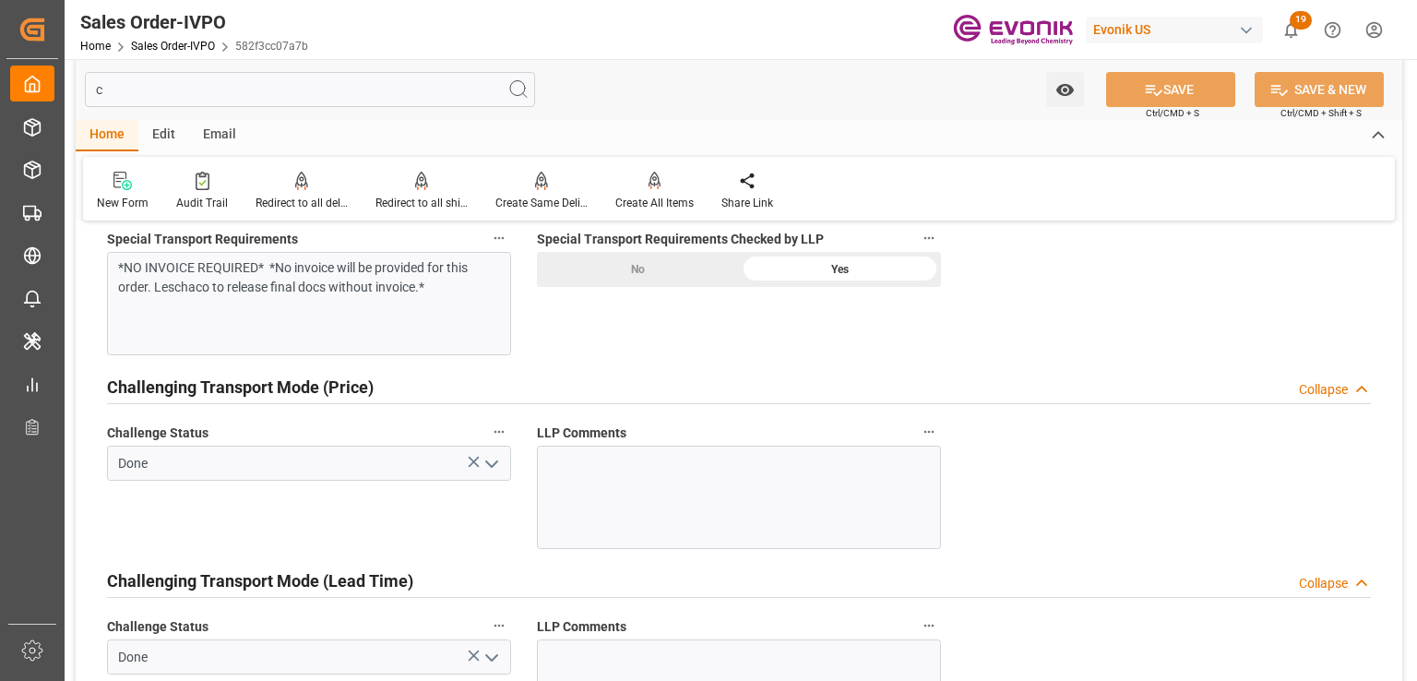
scroll to position [1391, 0]
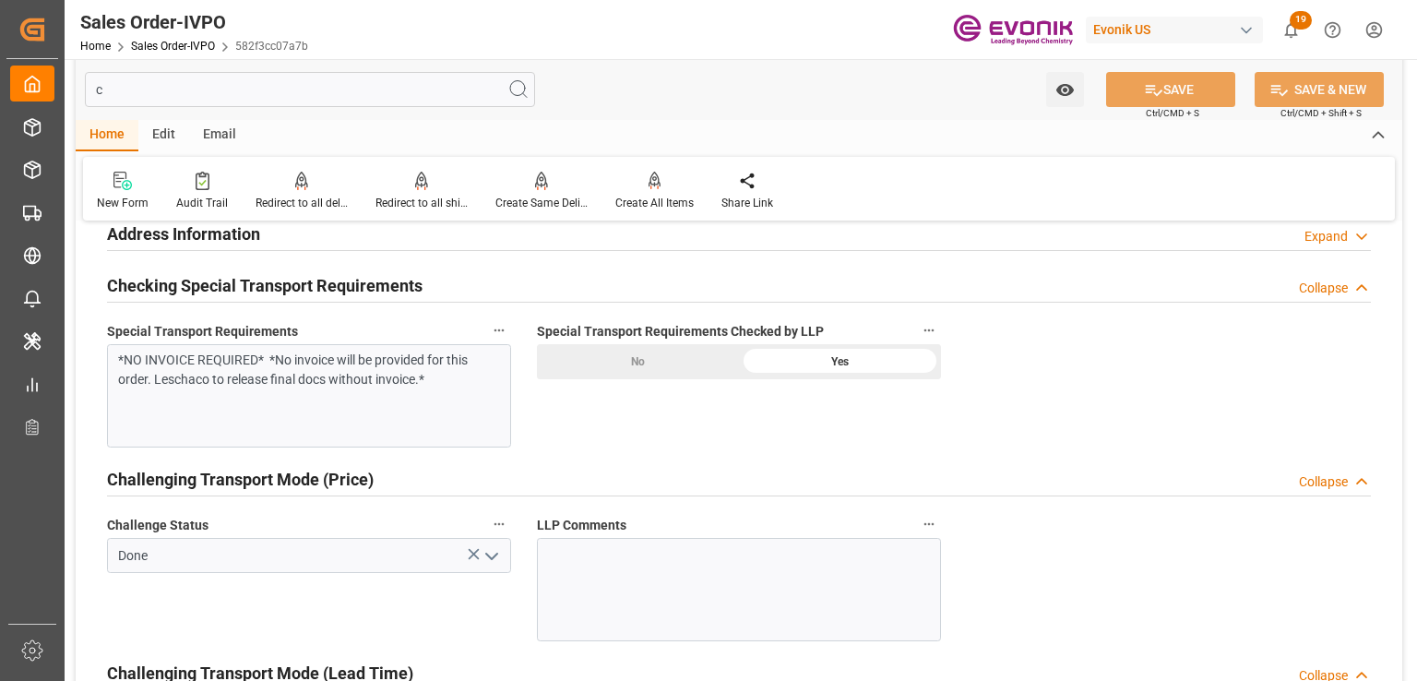
click at [195, 93] on input "c" at bounding box center [310, 89] width 450 height 35
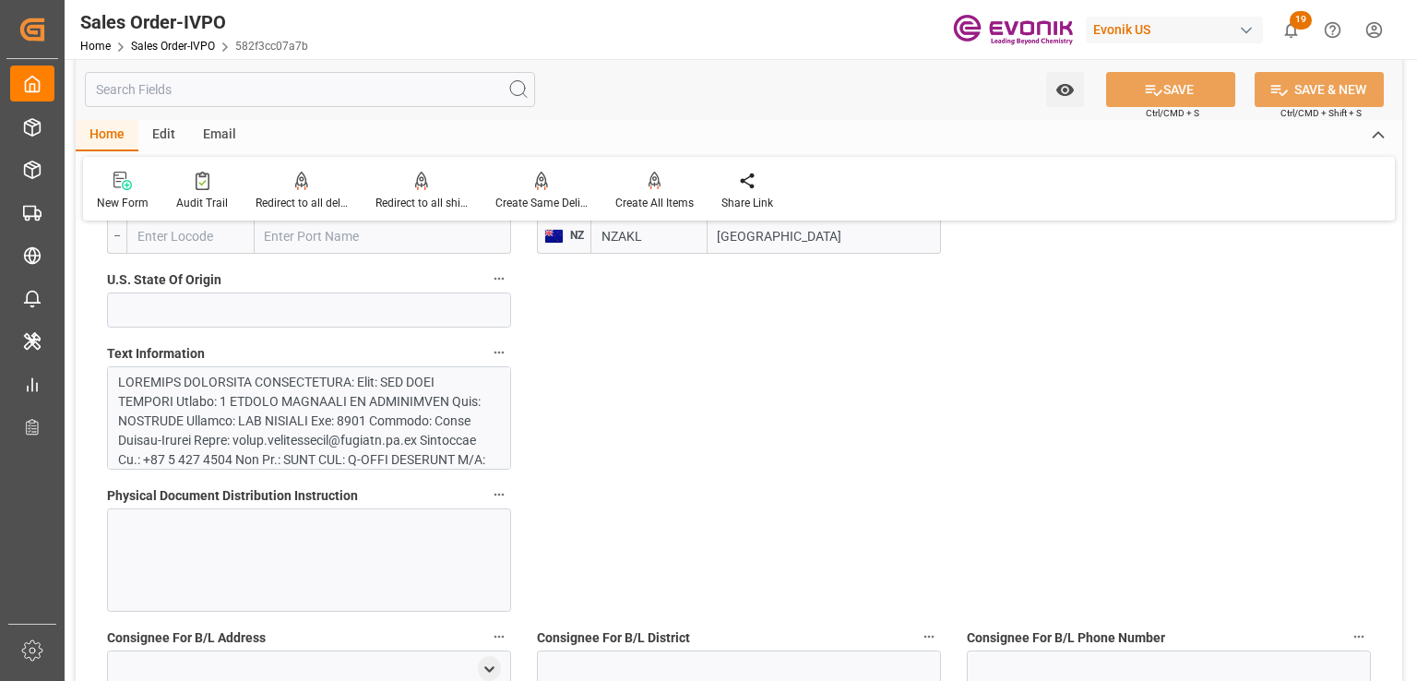
type input "3650.8"
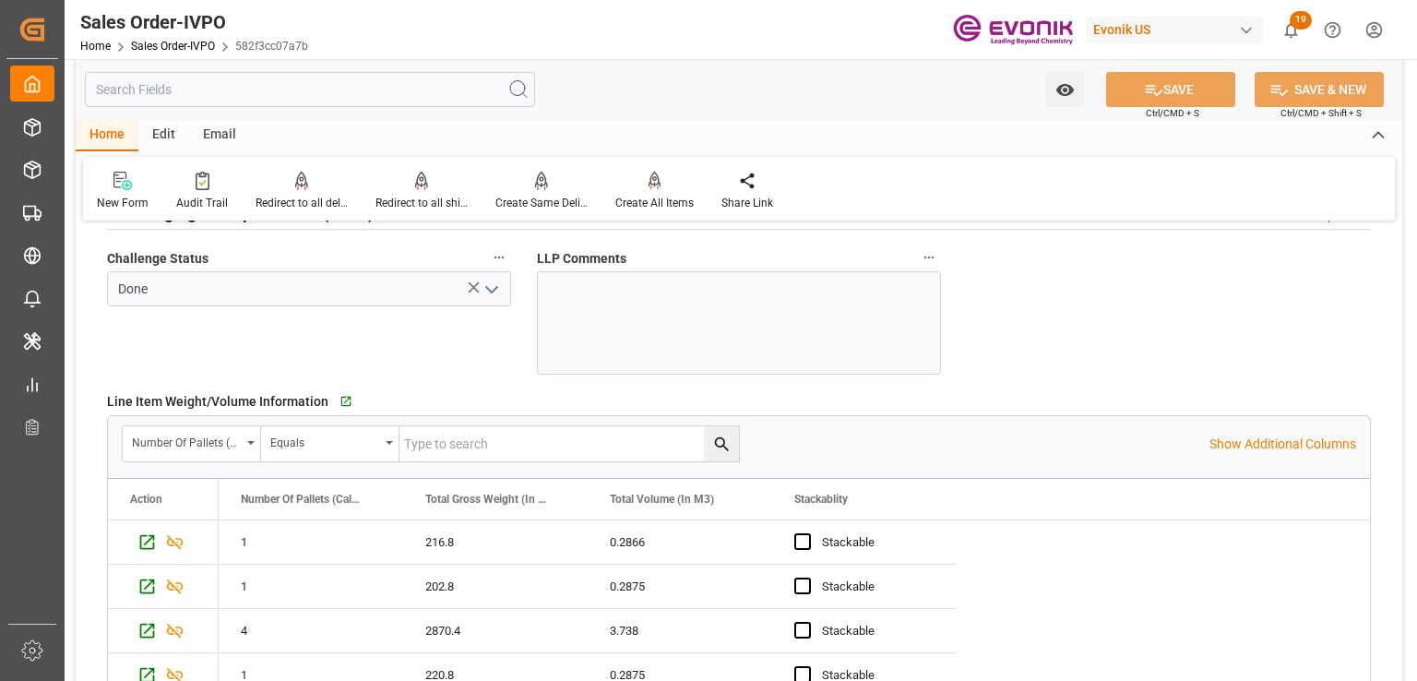
scroll to position [3018, 0]
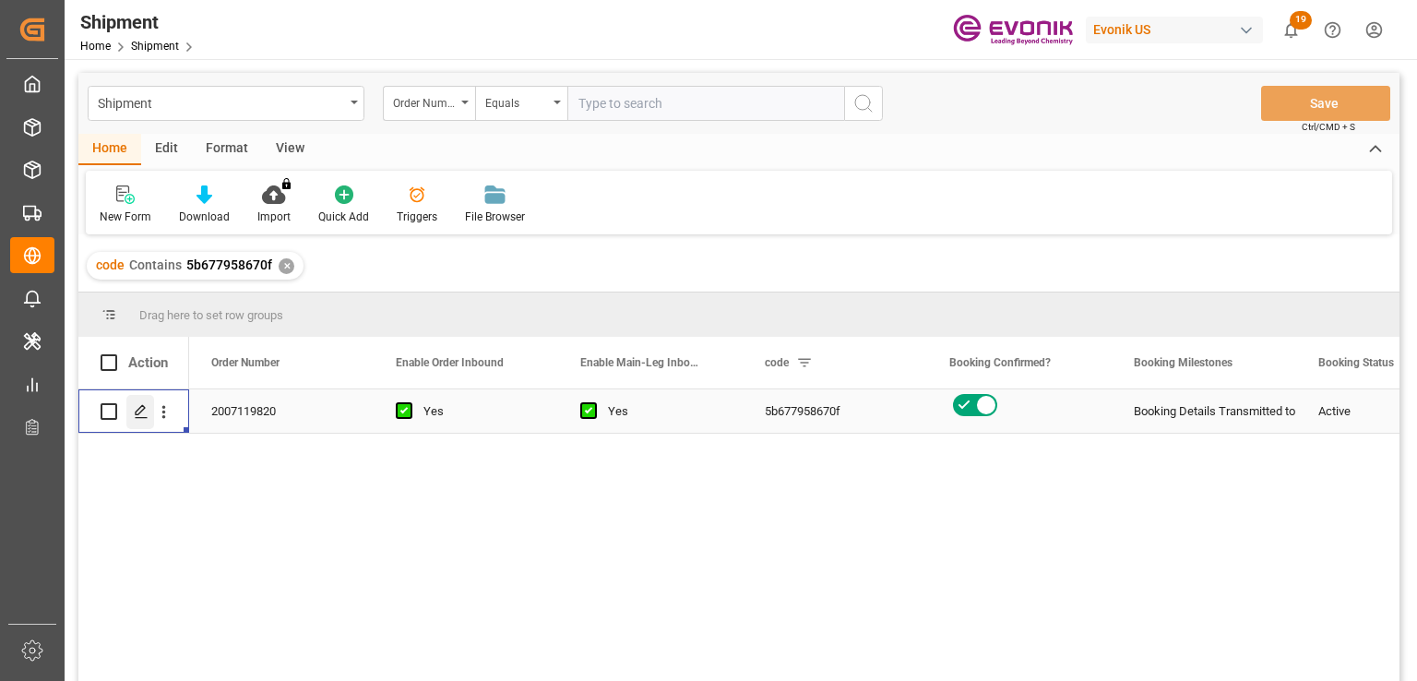
click at [131, 410] on div "Press SPACE to select this row." at bounding box center [140, 412] width 28 height 34
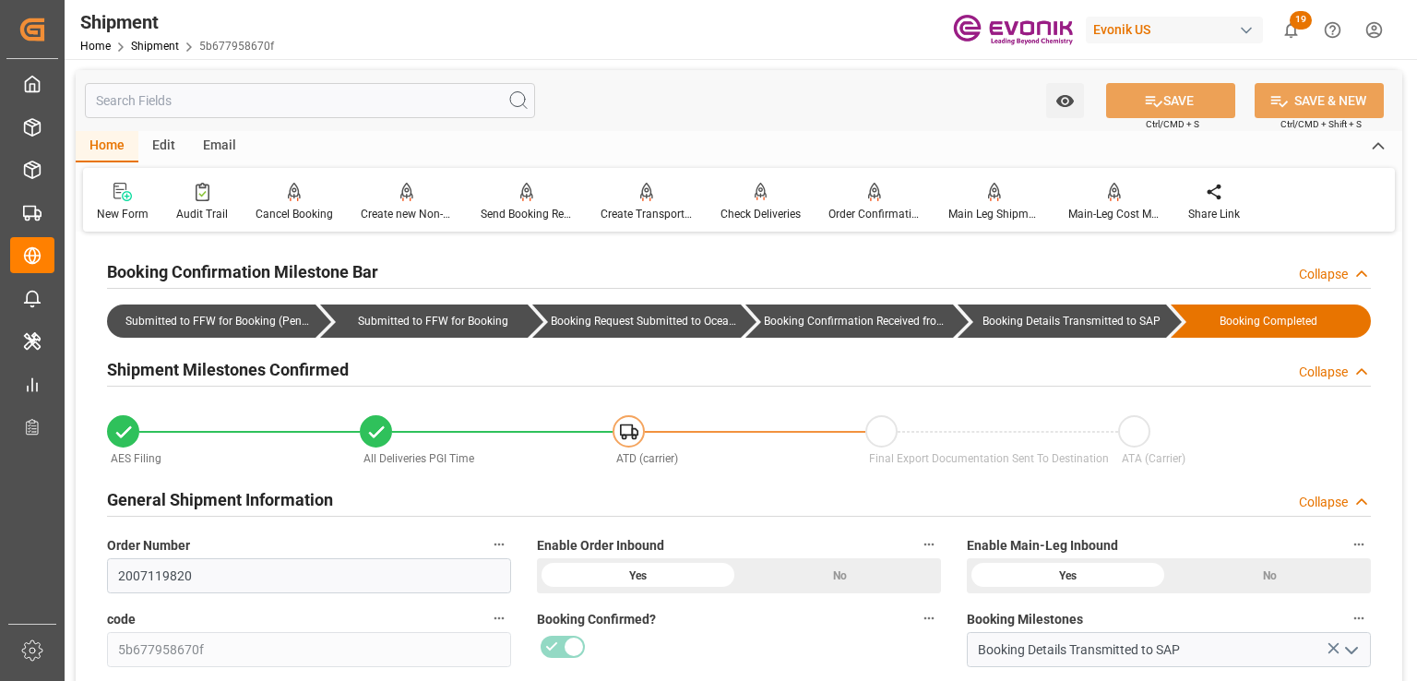
click at [163, 107] on input "text" at bounding box center [310, 100] width 450 height 35
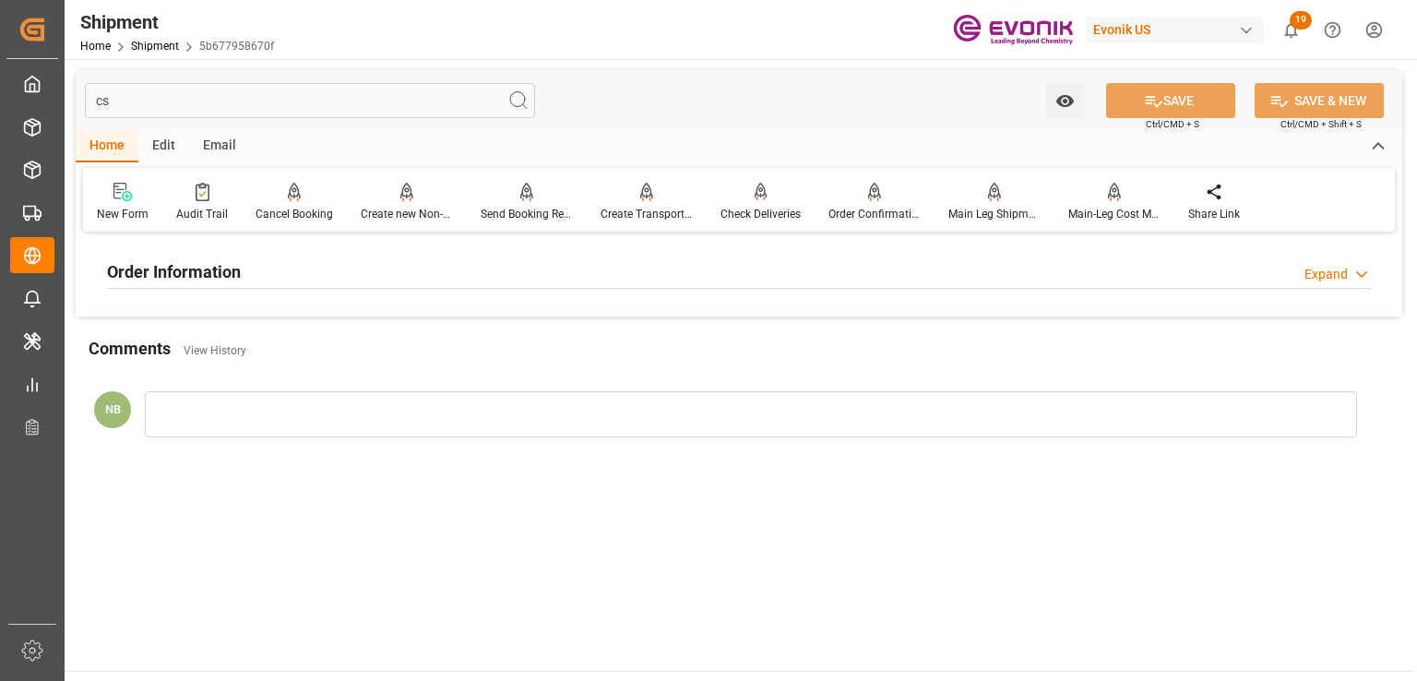
type input "cs"
click at [202, 273] on h2 "Order Information" at bounding box center [174, 271] width 134 height 25
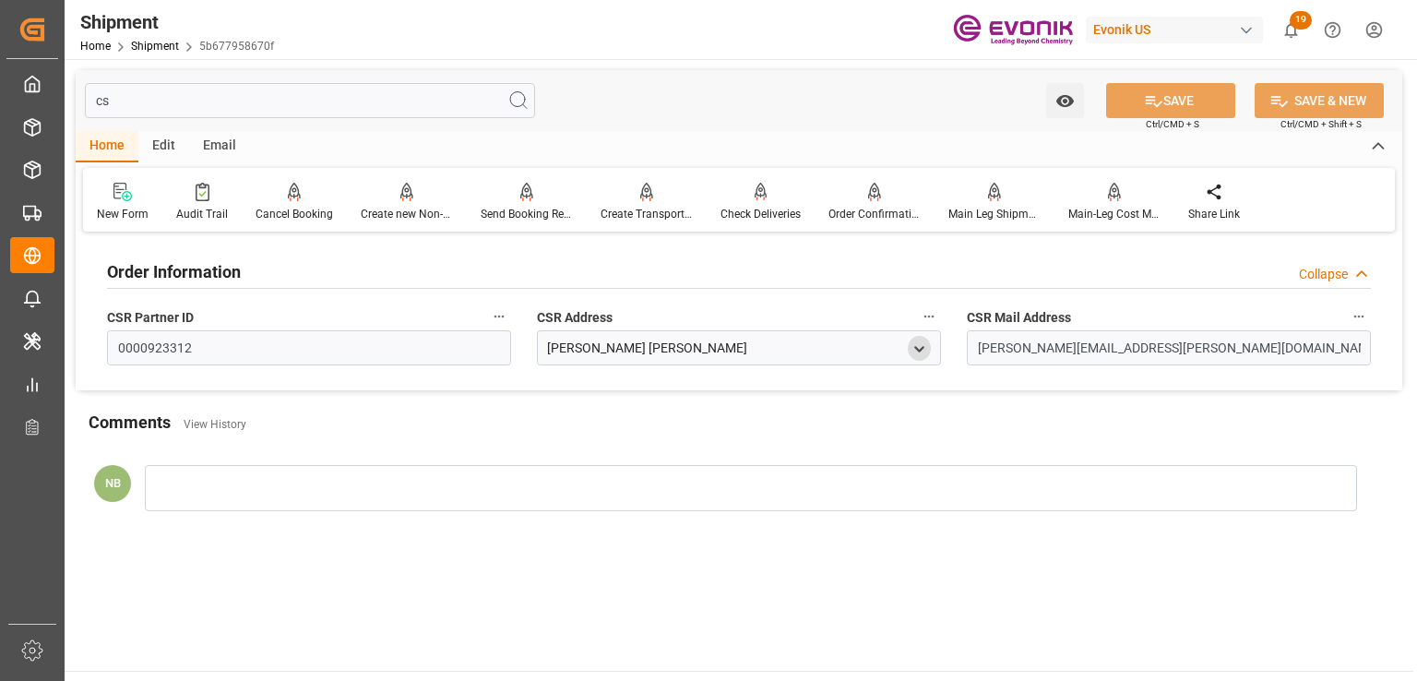
click at [919, 347] on icon "open menu" at bounding box center [919, 349] width 16 height 16
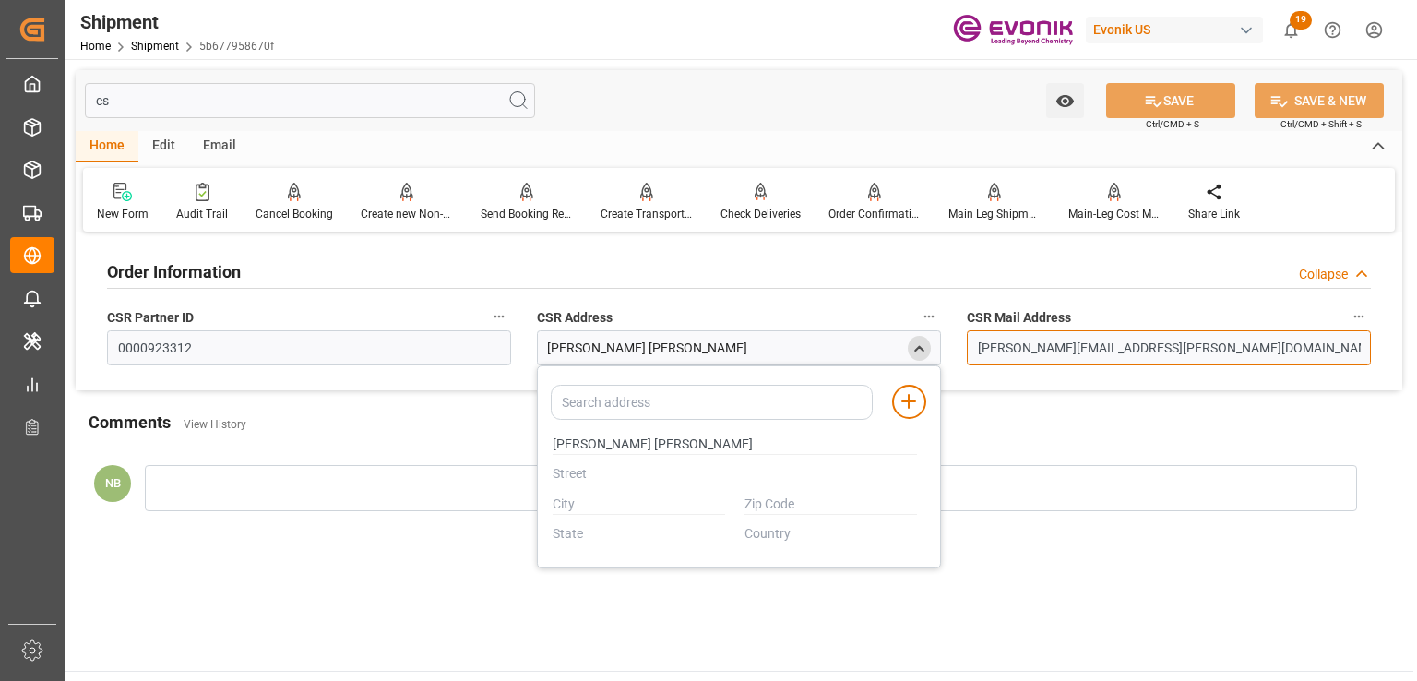
drag, startPoint x: 1218, startPoint y: 343, endPoint x: 826, endPoint y: 336, distance: 391.2
click at [826, 337] on div "Order Information Collapse CSR Partner ID 0000923312 CSR Address Minh Khue Nguy…" at bounding box center [739, 313] width 1326 height 153
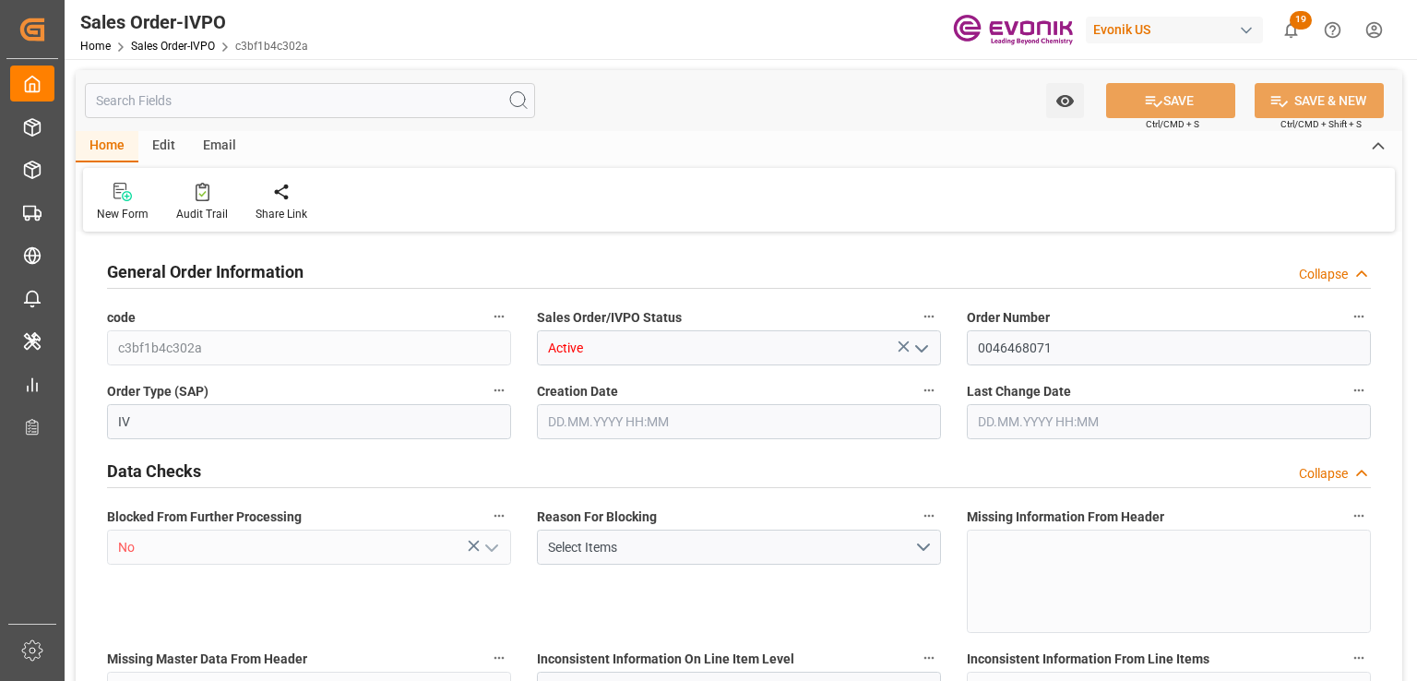
type input "INNSA"
type input "0"
type input "1"
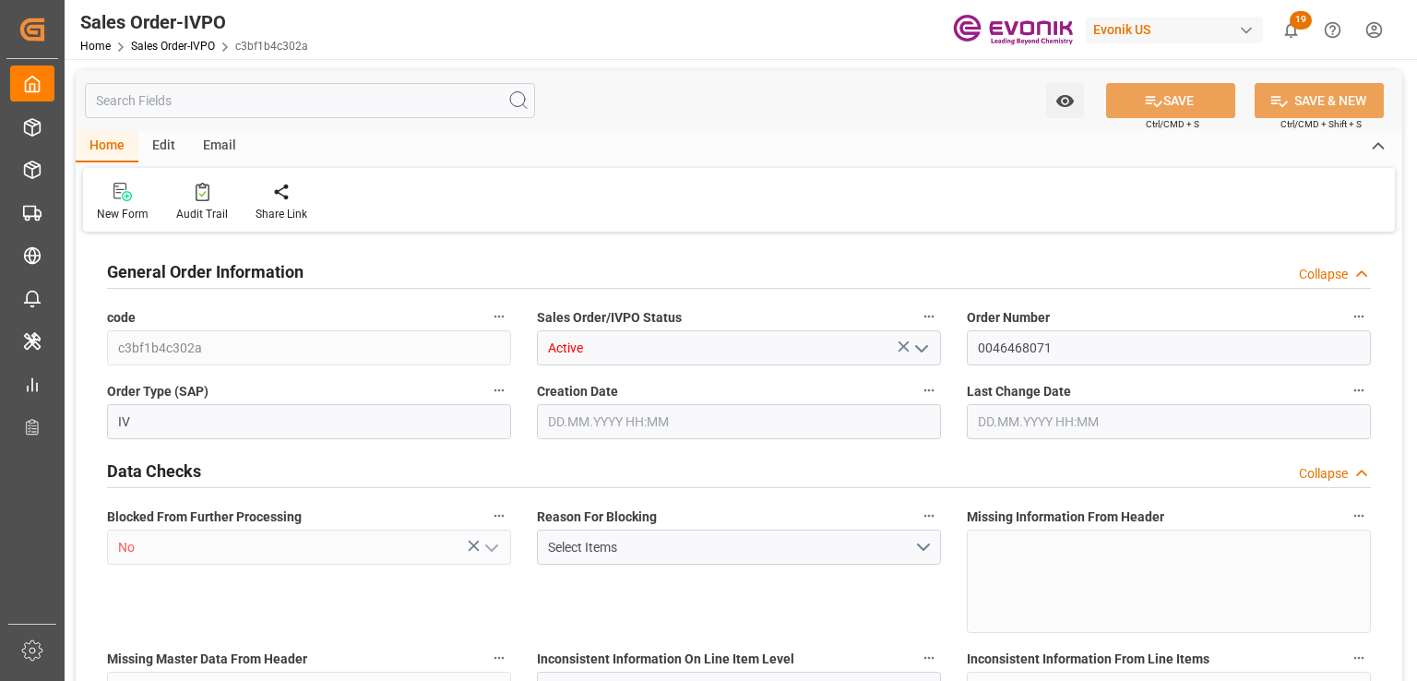
type input "2665.632"
type input "12.2578"
type input "17000"
type input "30"
type input "[DATE] 17:24"
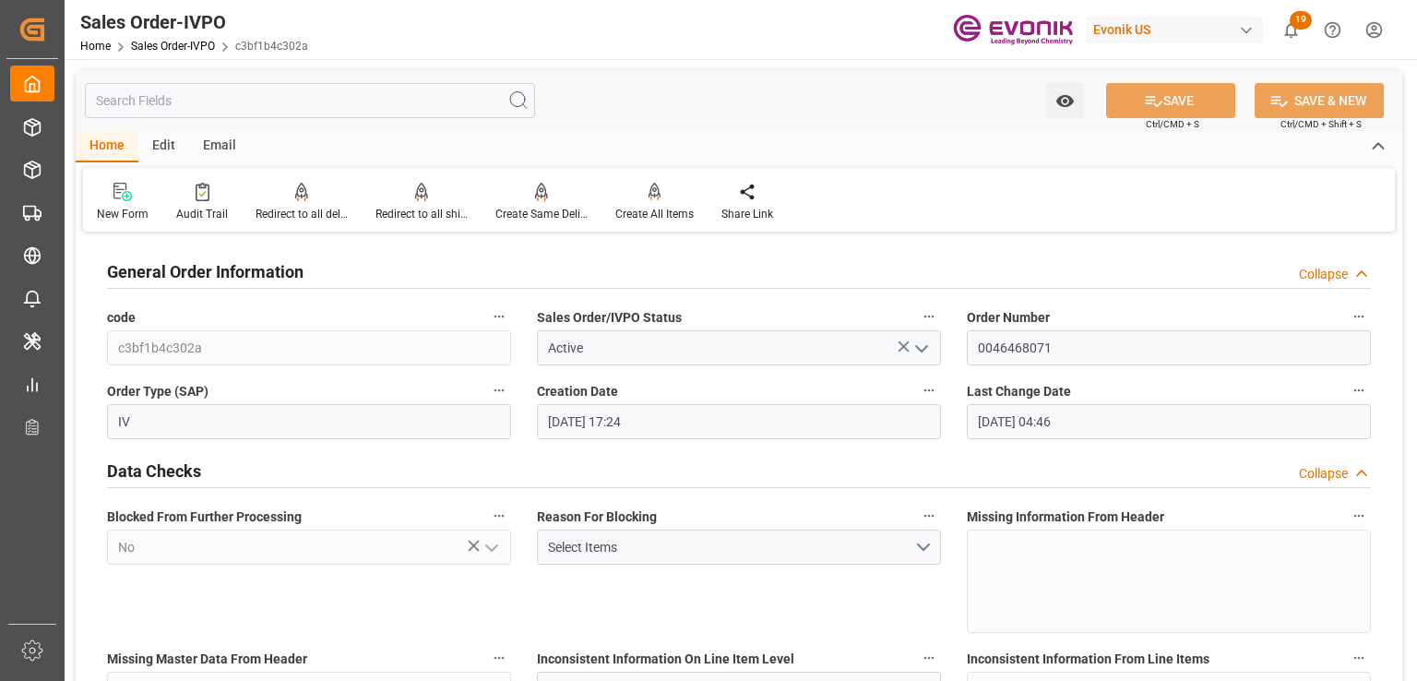
type input "[DATE] 04:46"
drag, startPoint x: 1065, startPoint y: 354, endPoint x: 990, endPoint y: 355, distance: 75.6
click at [990, 355] on input "0046468071" at bounding box center [1169, 347] width 404 height 35
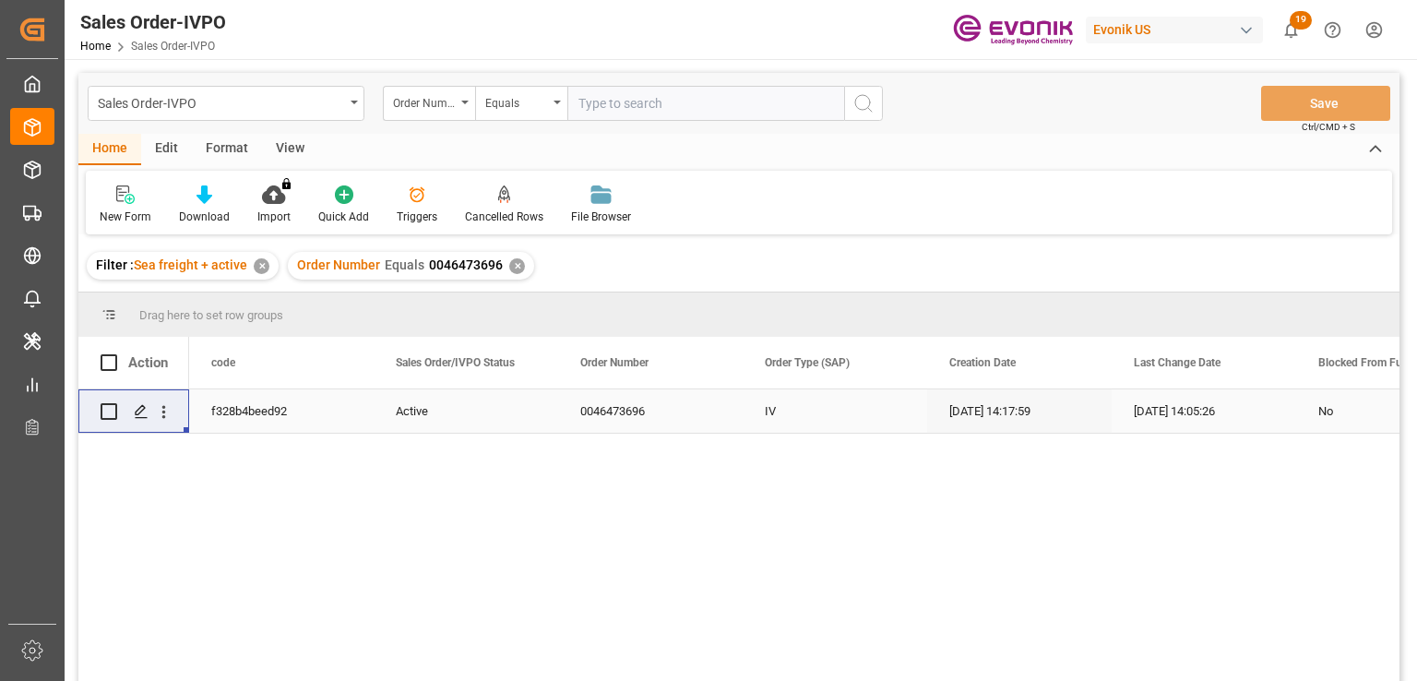
click at [516, 267] on div "✕" at bounding box center [517, 266] width 16 height 16
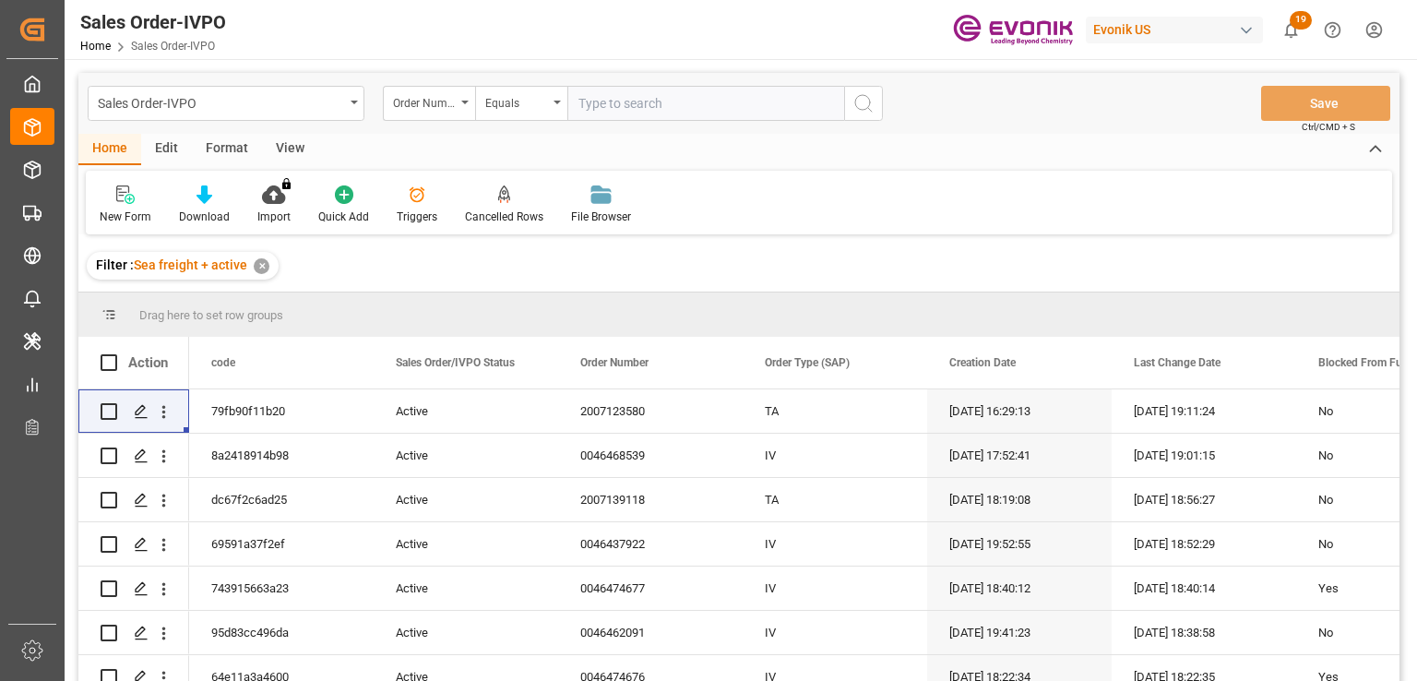
click at [642, 112] on input "text" at bounding box center [705, 103] width 277 height 35
paste input "2007132176"
type input "2007132176"
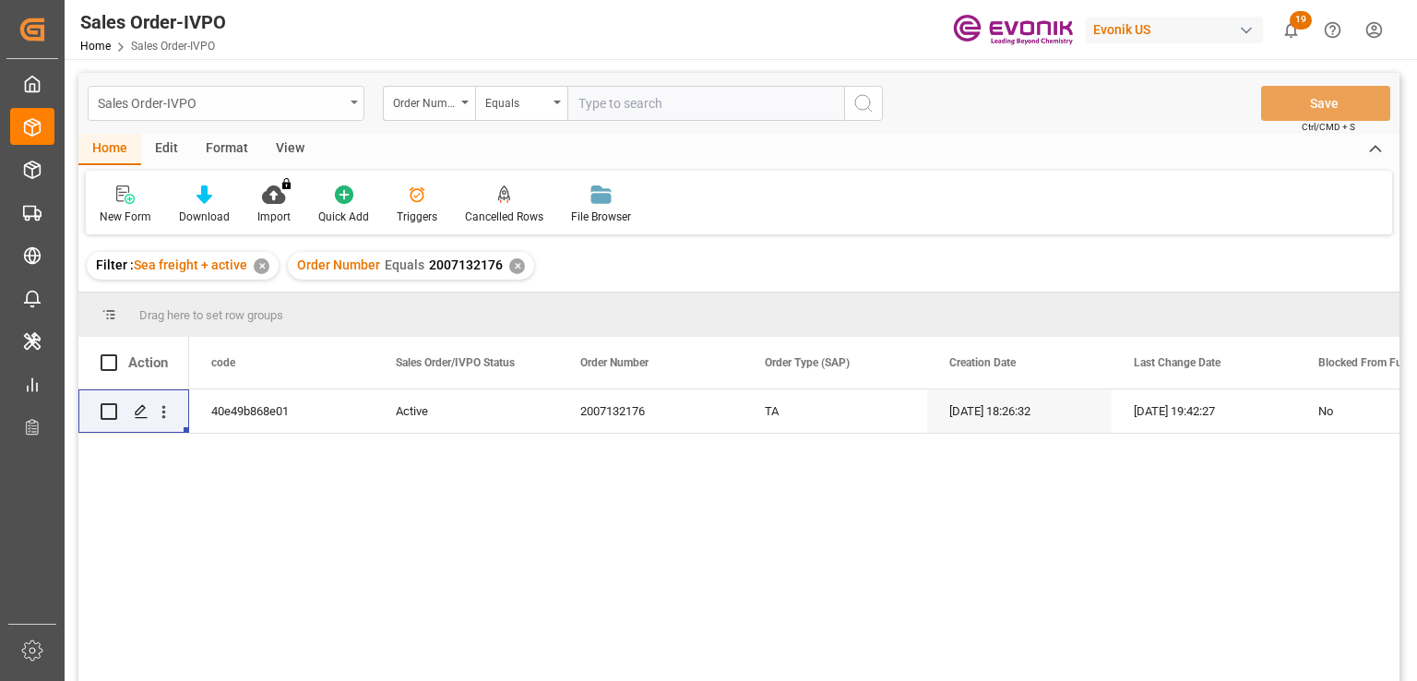
click at [260, 119] on div "Sales Order-IVPO" at bounding box center [226, 103] width 277 height 35
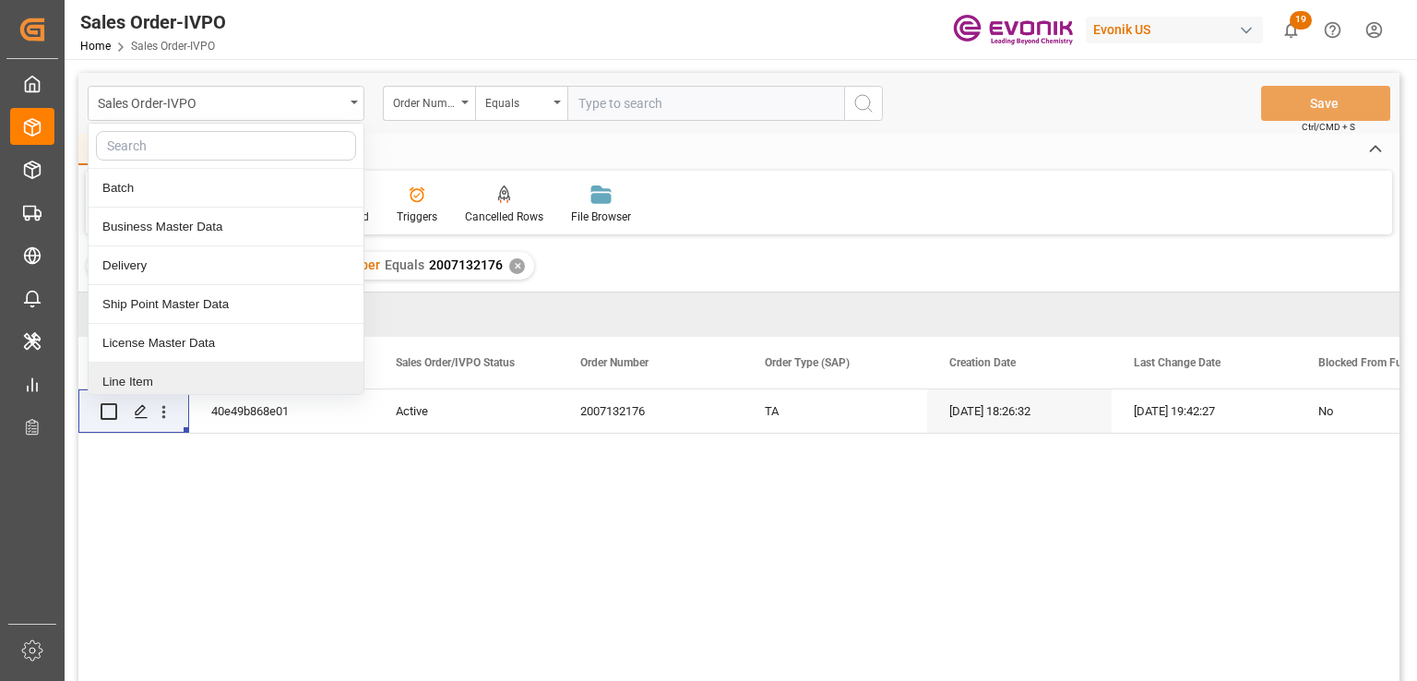
click at [156, 374] on div "Line Item" at bounding box center [226, 381] width 275 height 39
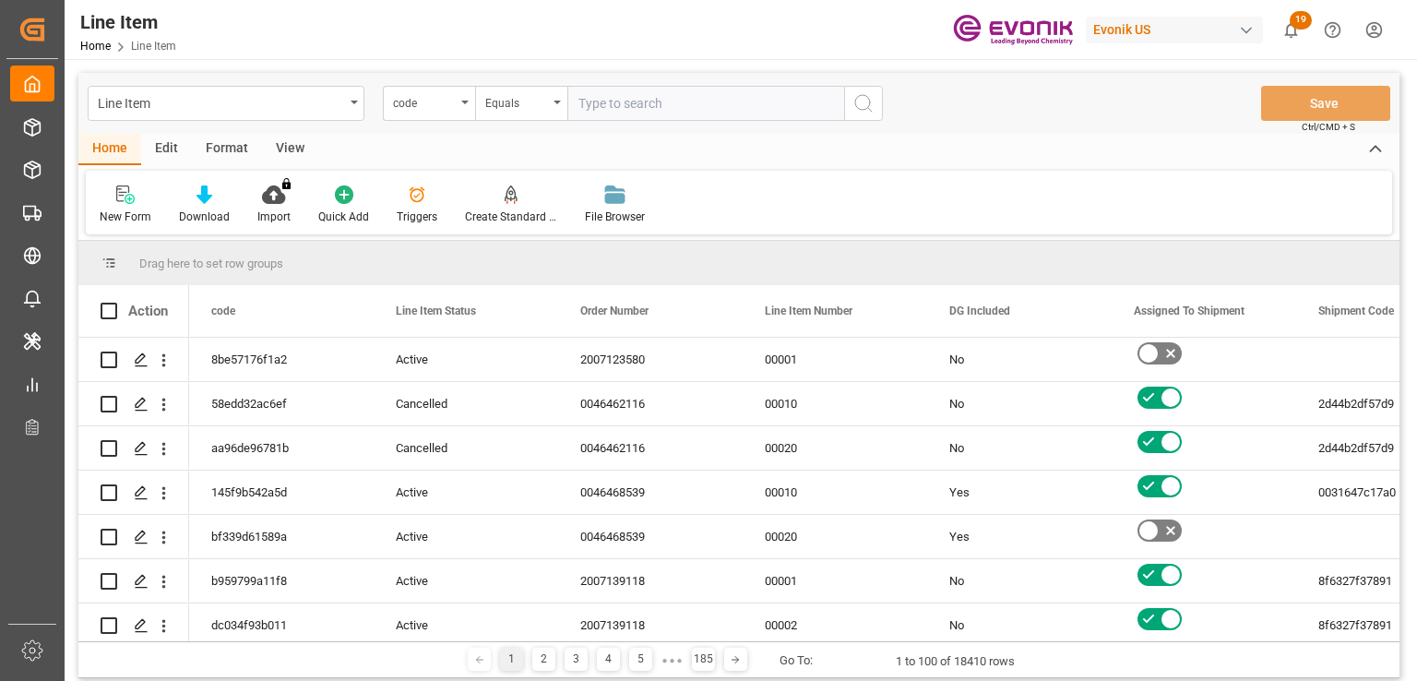
click at [439, 116] on div "code" at bounding box center [429, 103] width 92 height 35
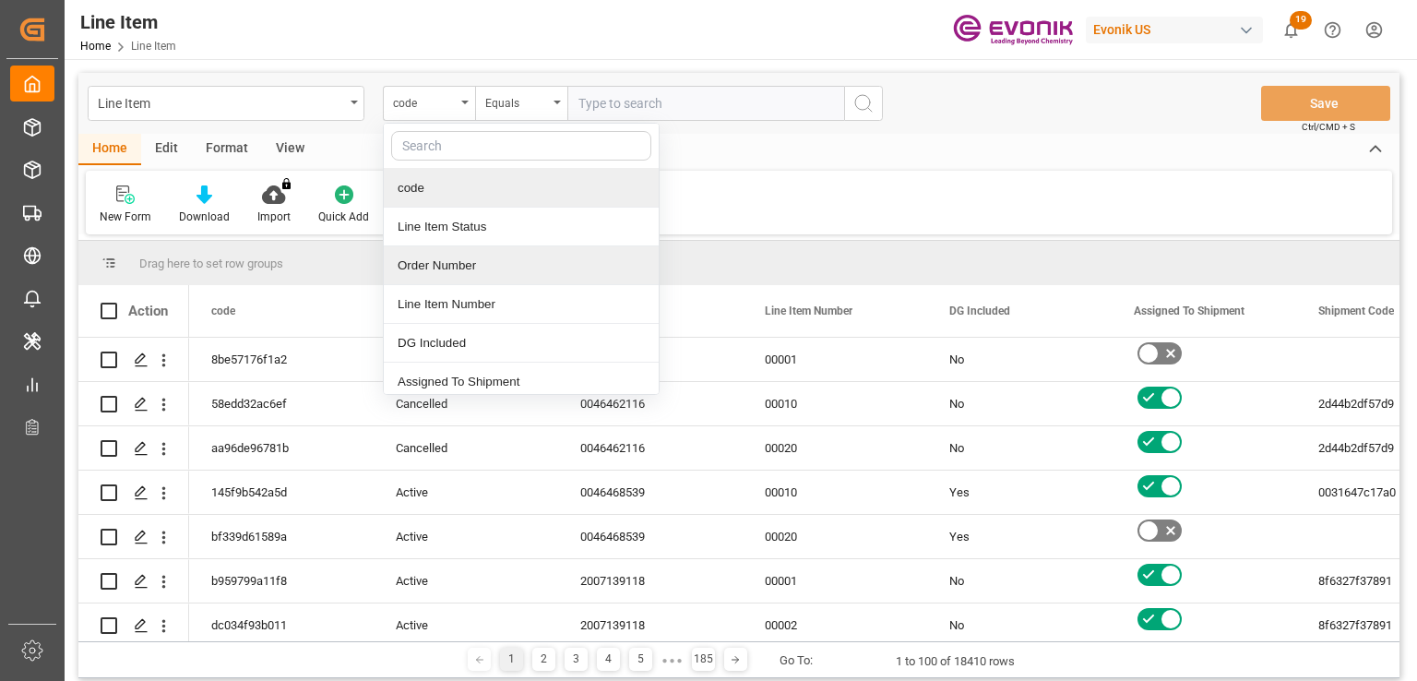
click at [461, 258] on div "Order Number" at bounding box center [521, 265] width 275 height 39
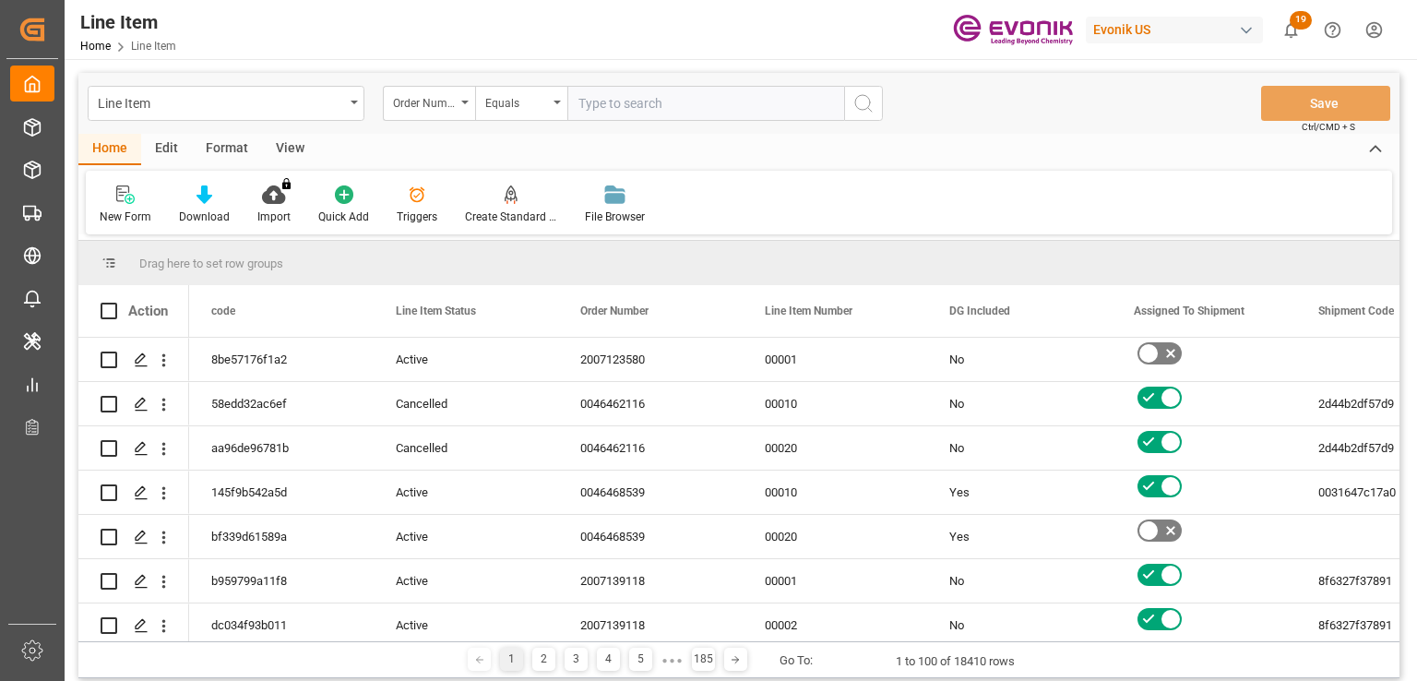
click at [624, 98] on input "text" at bounding box center [705, 103] width 277 height 35
paste input "2007132176"
type input "2007132176"
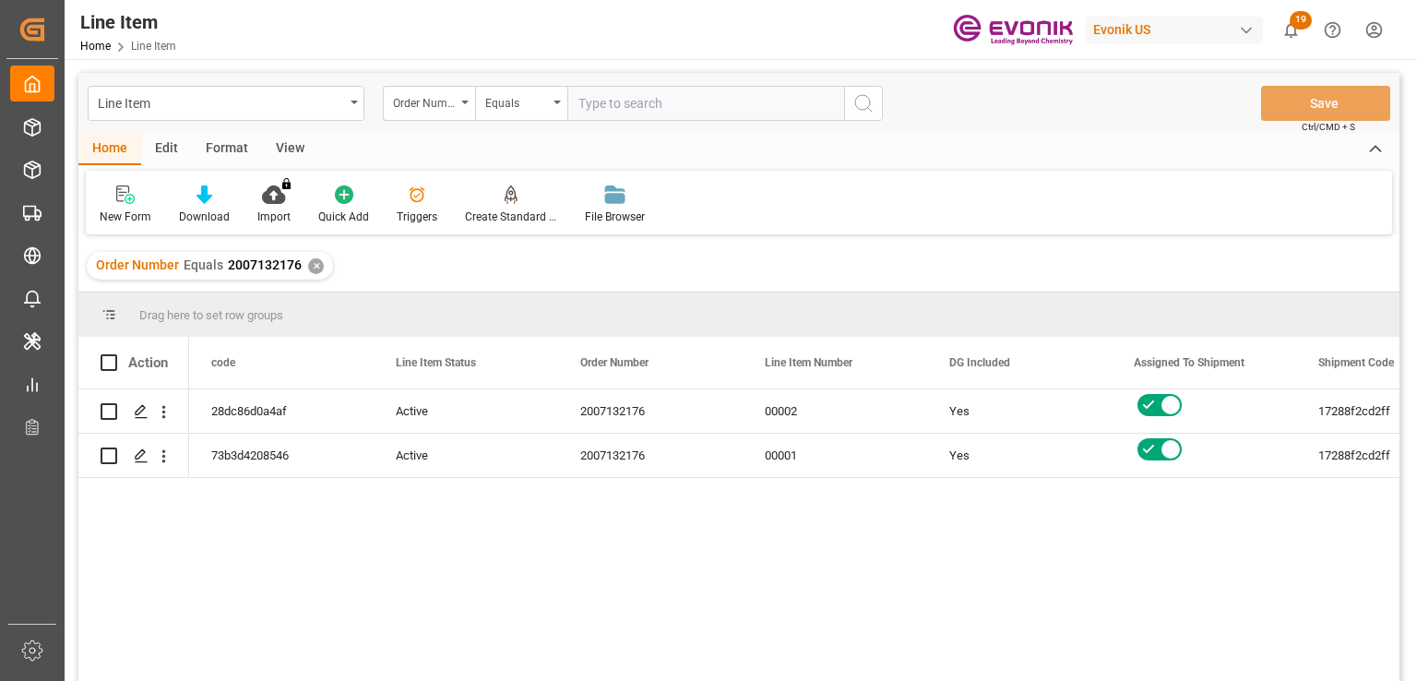
click at [294, 152] on div "View" at bounding box center [290, 149] width 56 height 31
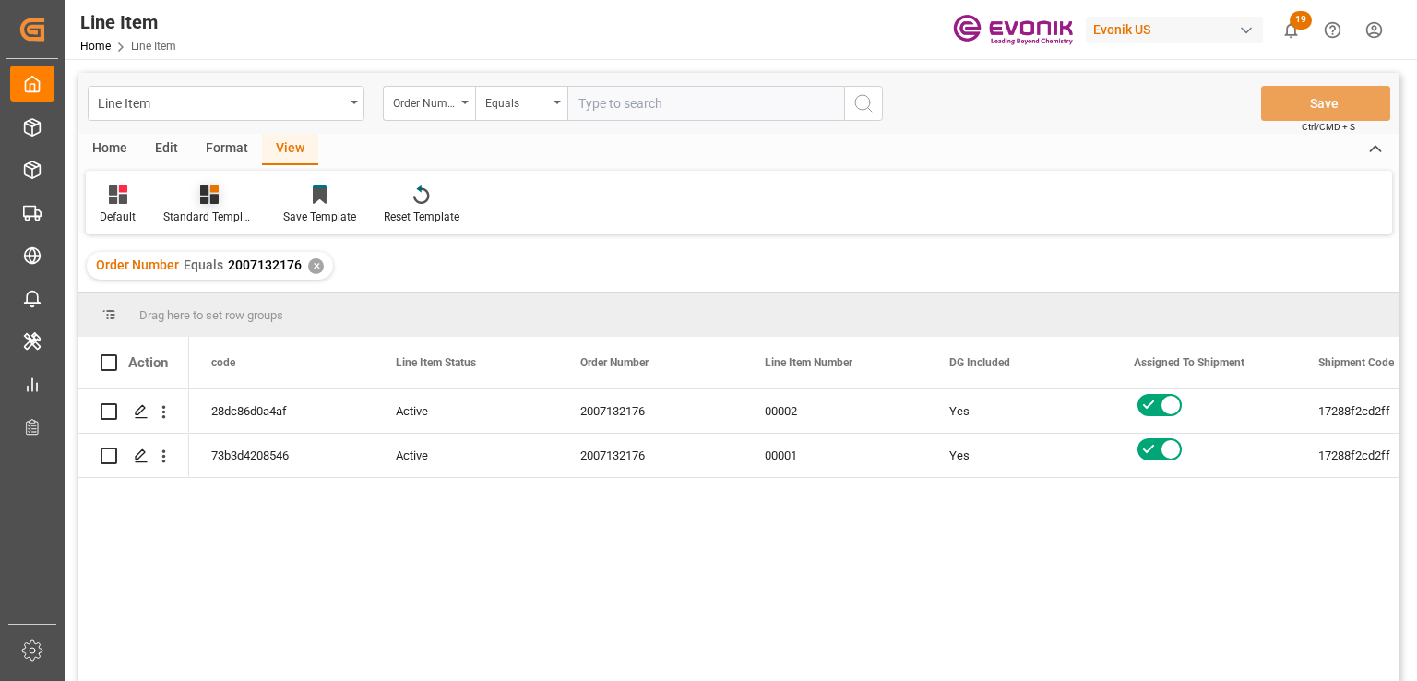
click at [212, 207] on div "Standard Templates" at bounding box center [209, 204] width 120 height 41
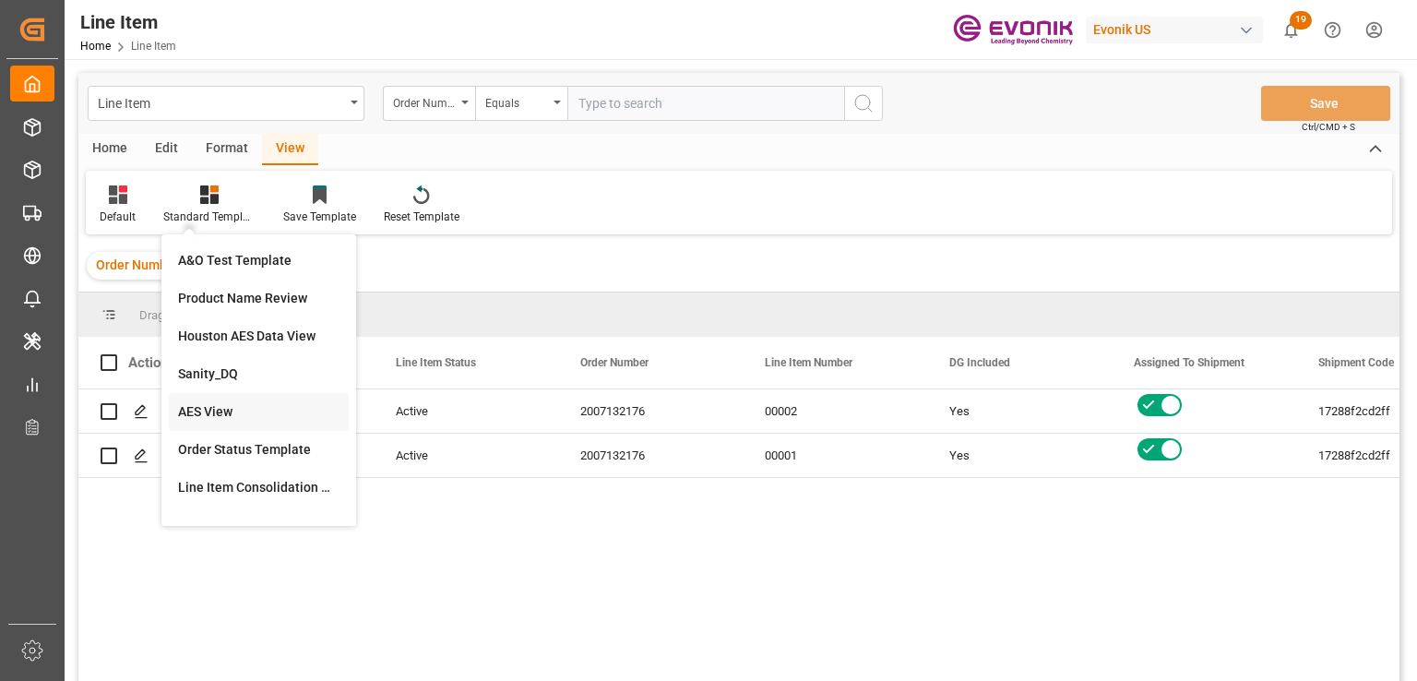
click at [218, 410] on div "AES View" at bounding box center [258, 411] width 161 height 19
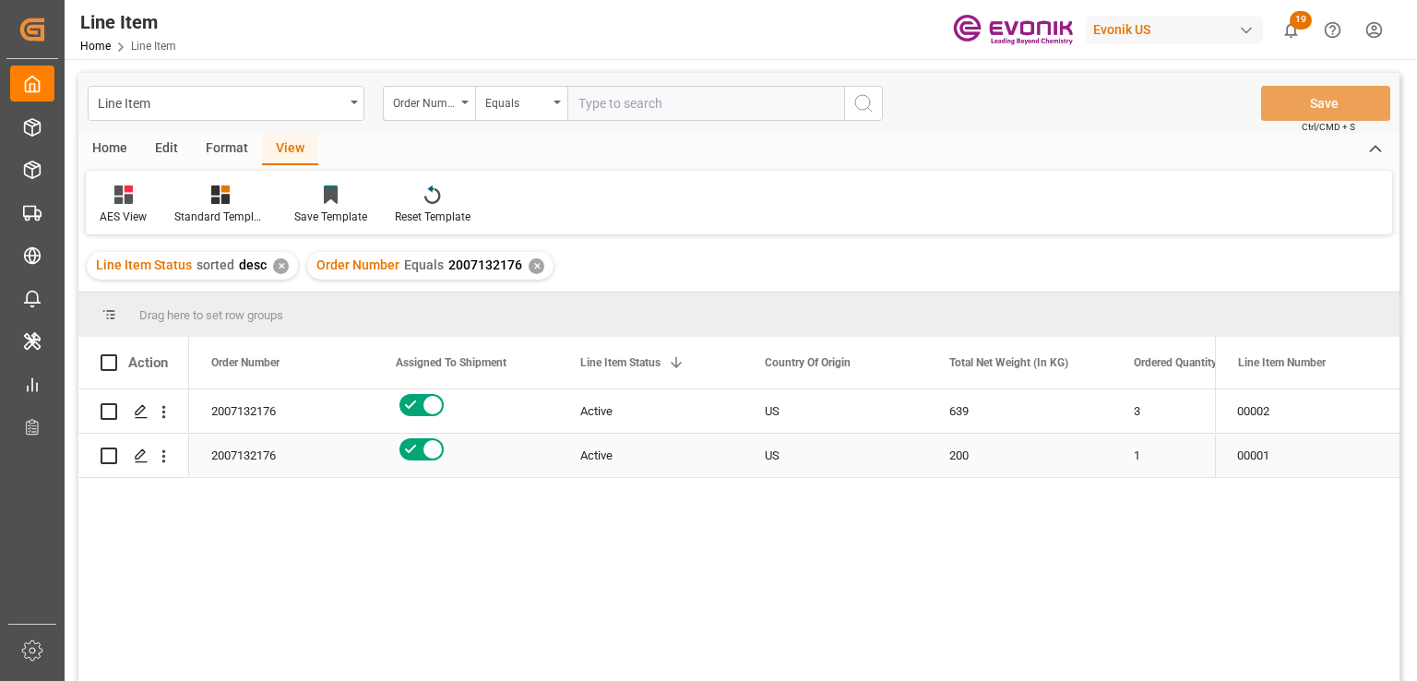
click at [633, 458] on div "Active" at bounding box center [650, 455] width 140 height 42
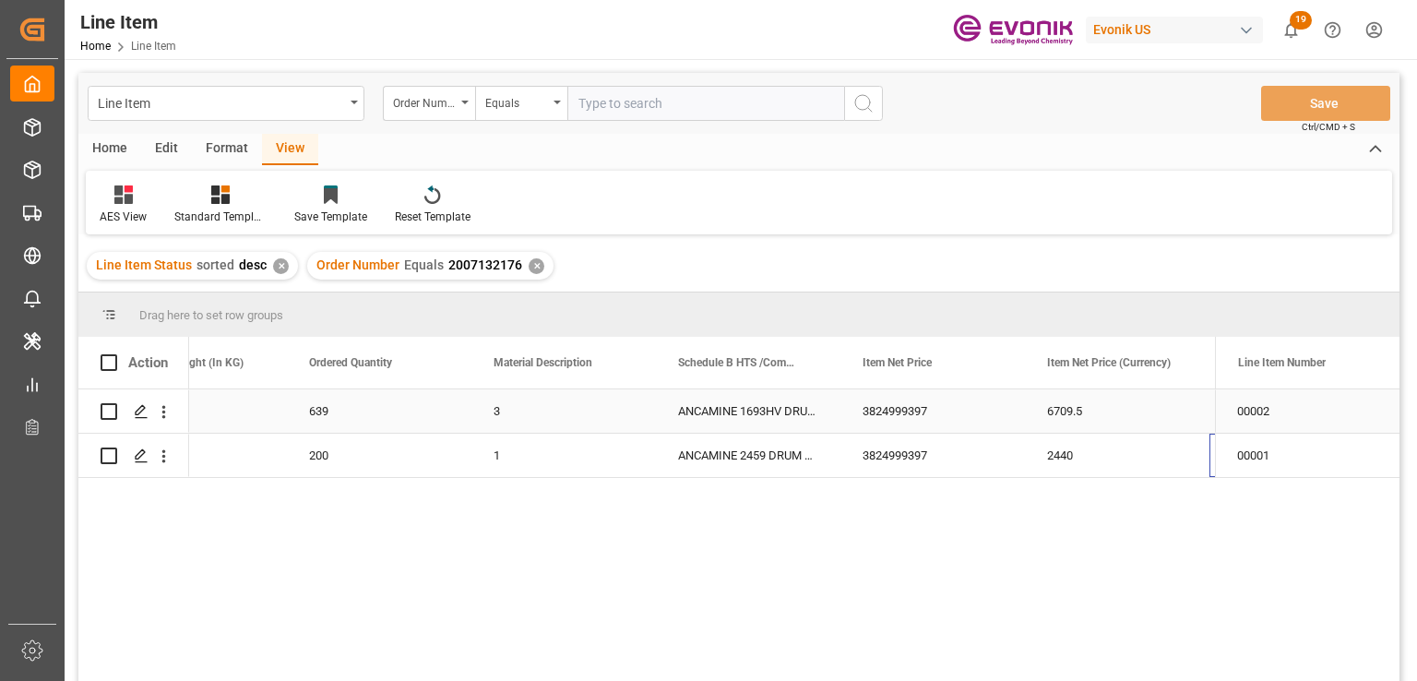
scroll to position [0, 825]
